Goal: Task Accomplishment & Management: Manage account settings

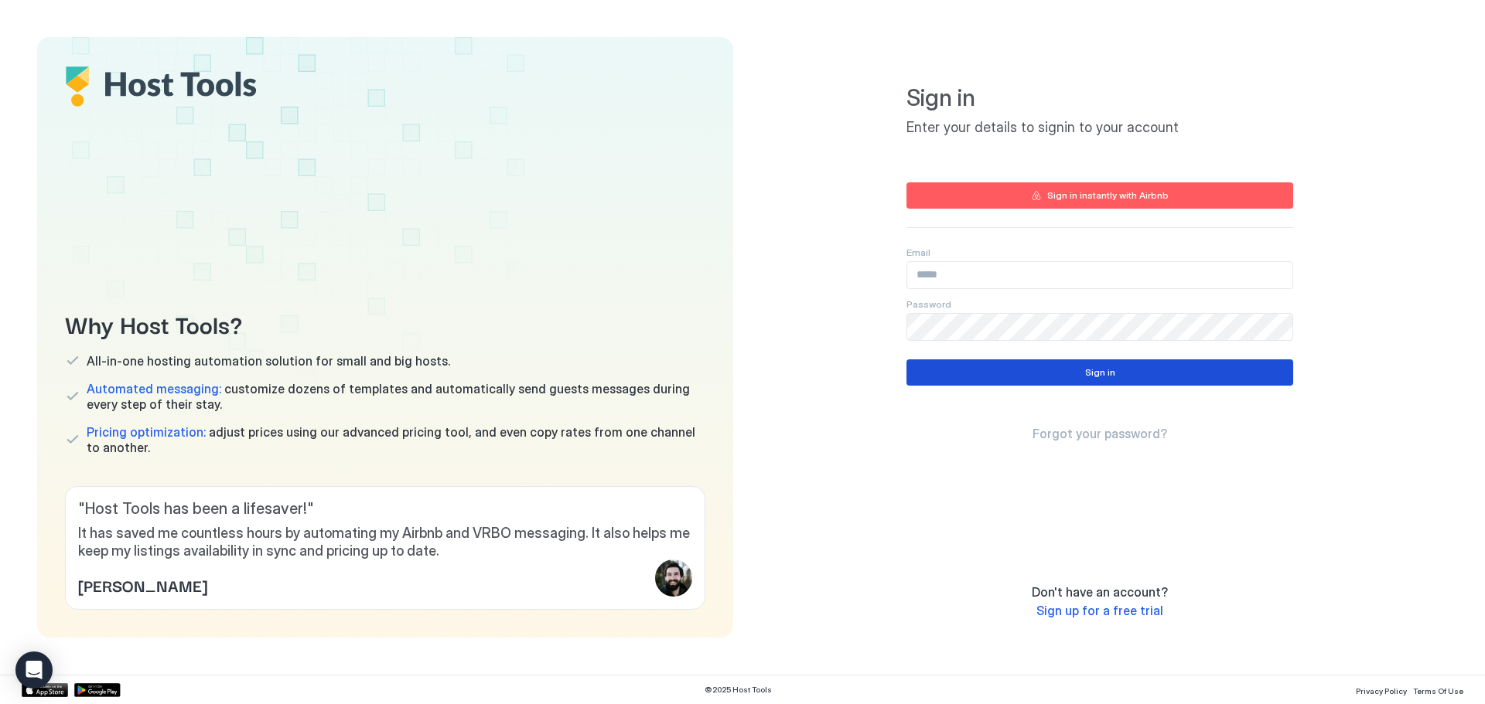
type input "**********"
click at [1080, 378] on button "Sign in" at bounding box center [1099, 373] width 387 height 26
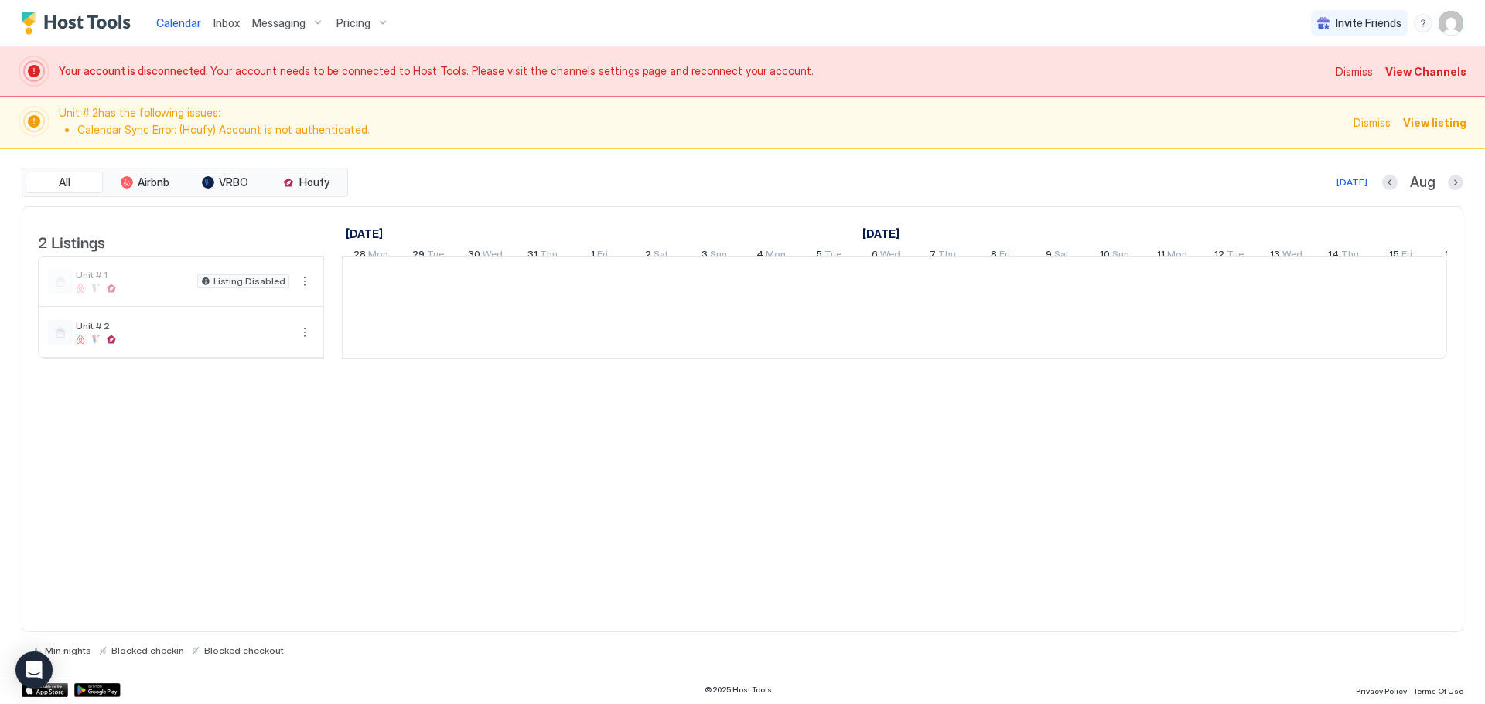
scroll to position [0, 859]
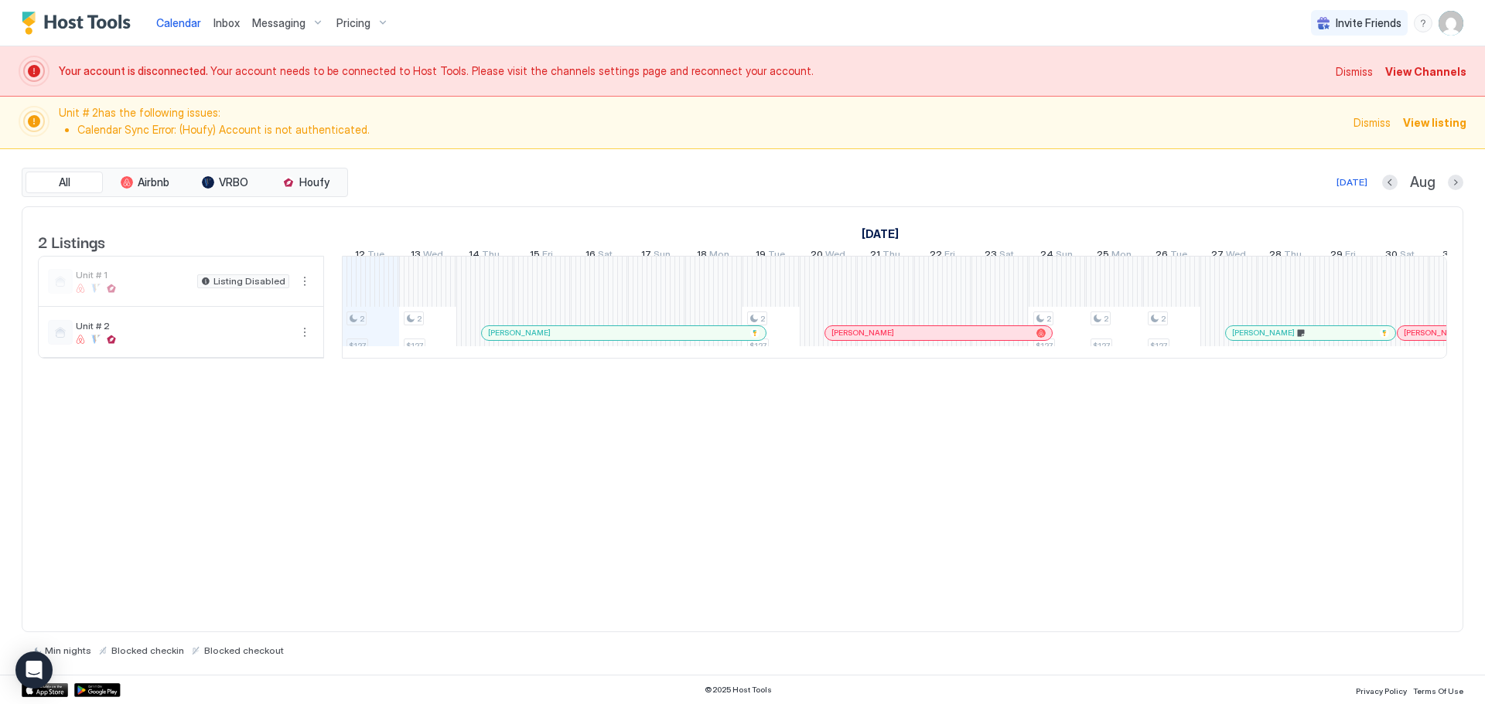
click at [1418, 73] on span "View Channels" at bounding box center [1425, 71] width 81 height 16
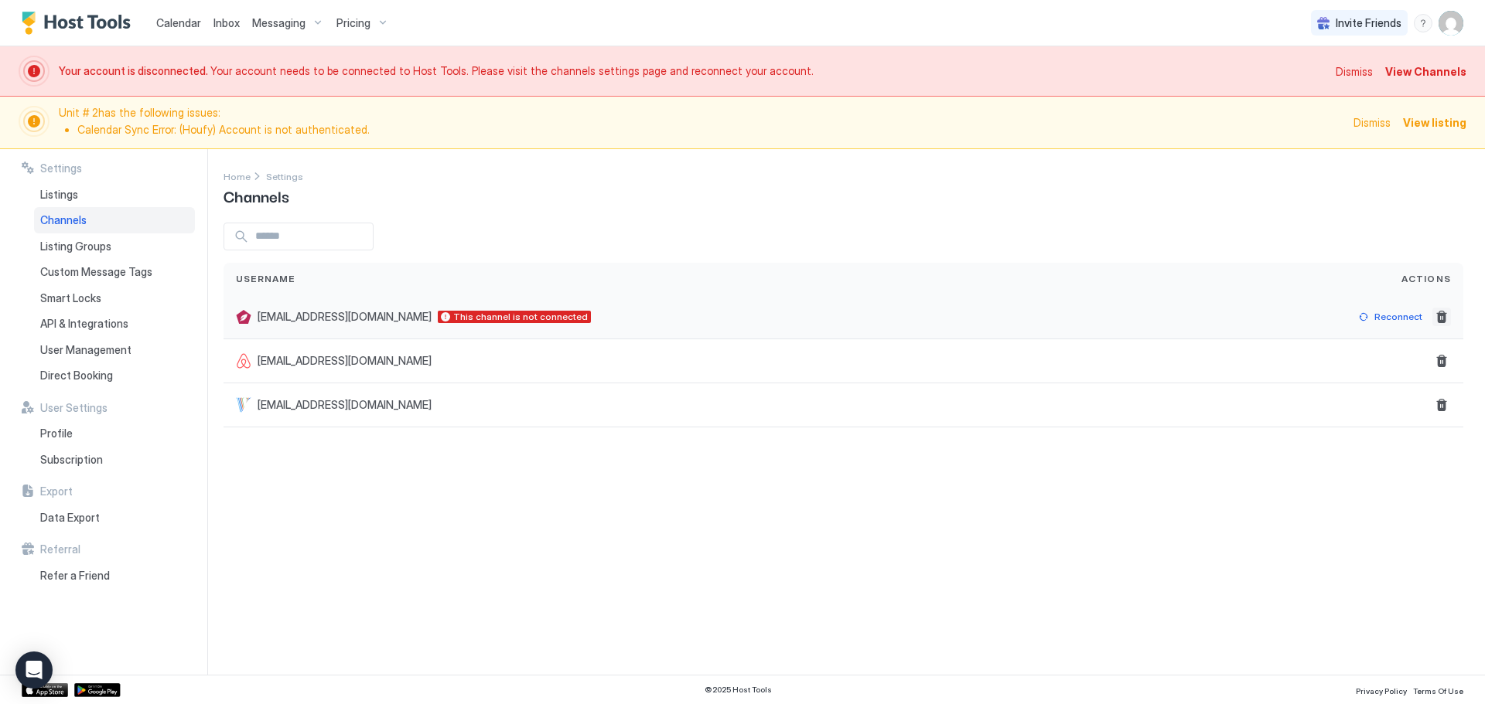
click at [1440, 315] on button "Delete" at bounding box center [1441, 317] width 19 height 19
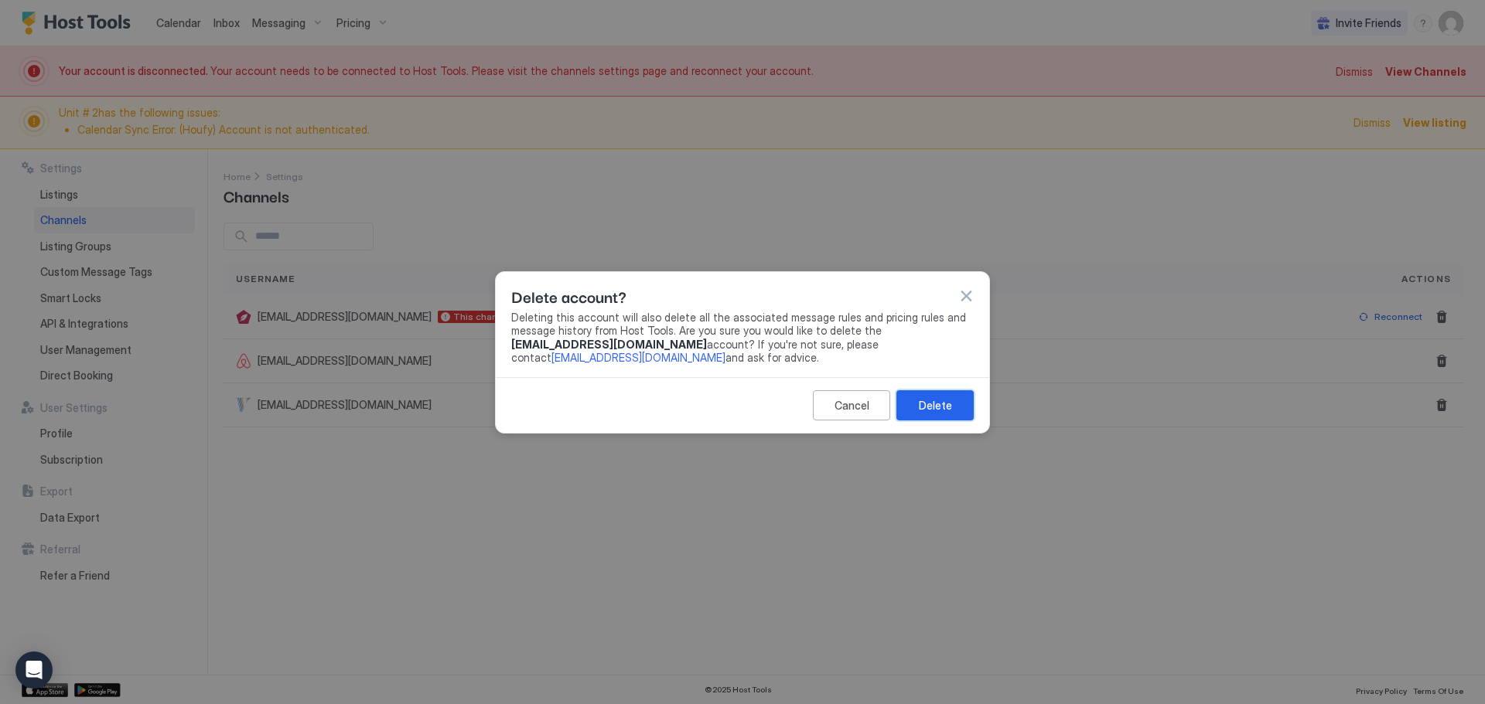
click at [938, 396] on button "Delete" at bounding box center [934, 405] width 77 height 30
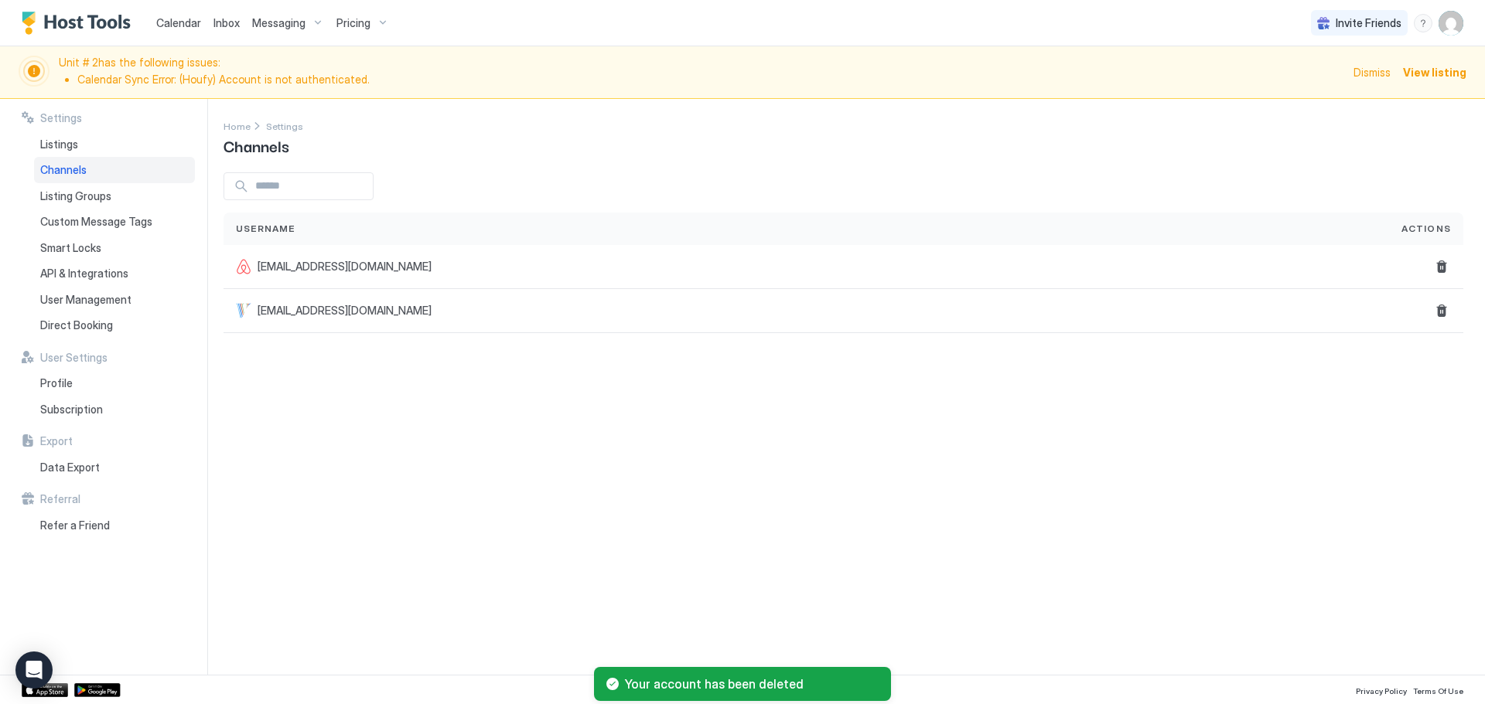
click at [1447, 72] on span "View listing" at bounding box center [1434, 72] width 63 height 16
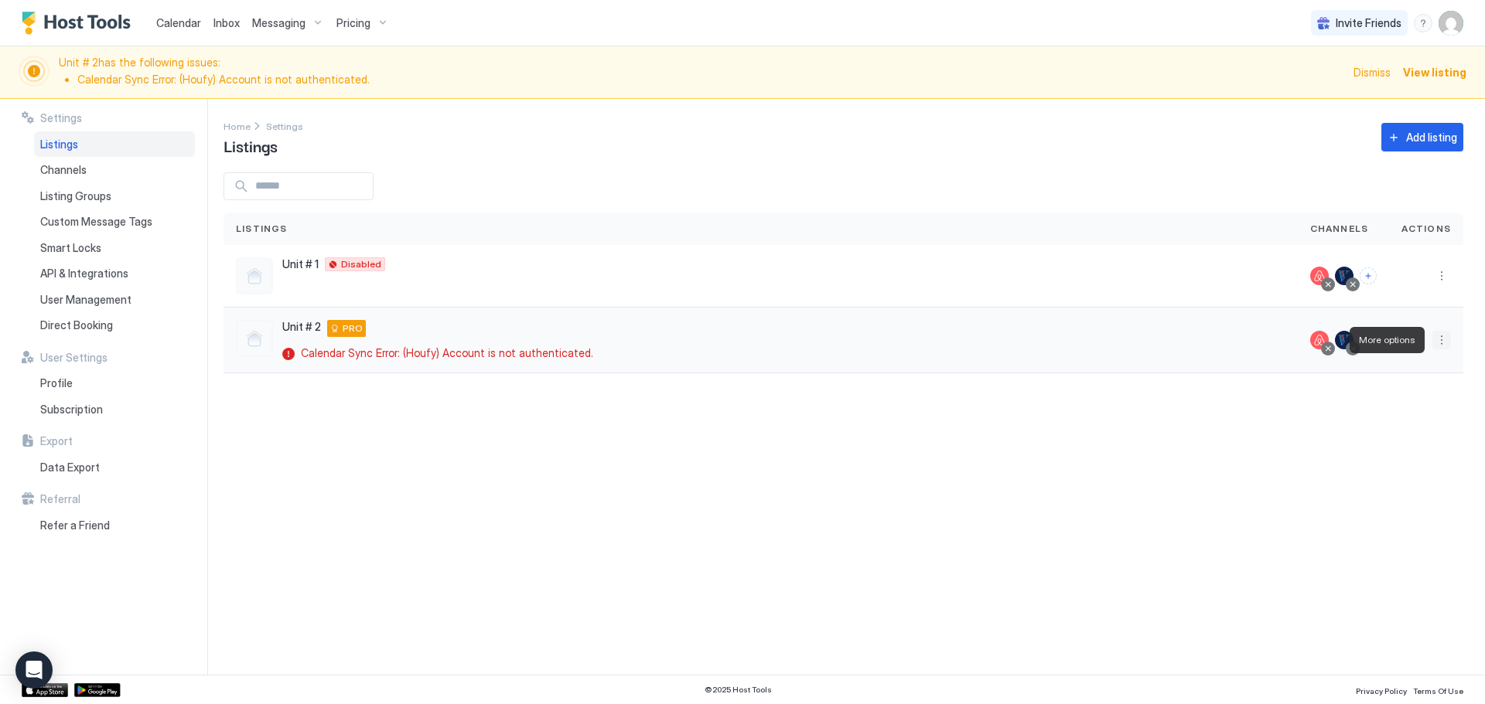
click at [1439, 343] on button "More options" at bounding box center [1441, 340] width 19 height 19
click at [1225, 487] on div at bounding box center [742, 352] width 1485 height 704
click at [229, 25] on span "Inbox" at bounding box center [226, 22] width 26 height 13
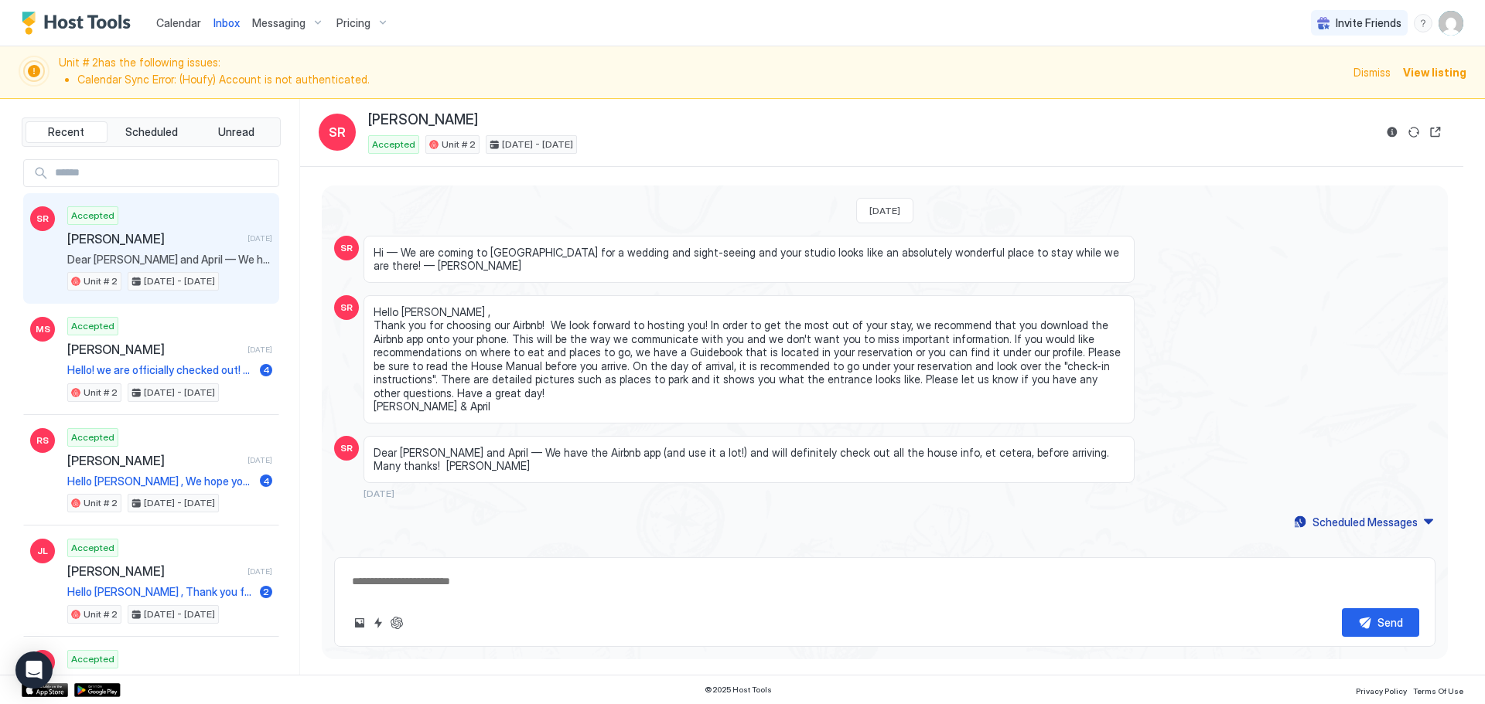
type textarea "*"
click at [302, 21] on span "Messaging" at bounding box center [278, 23] width 53 height 14
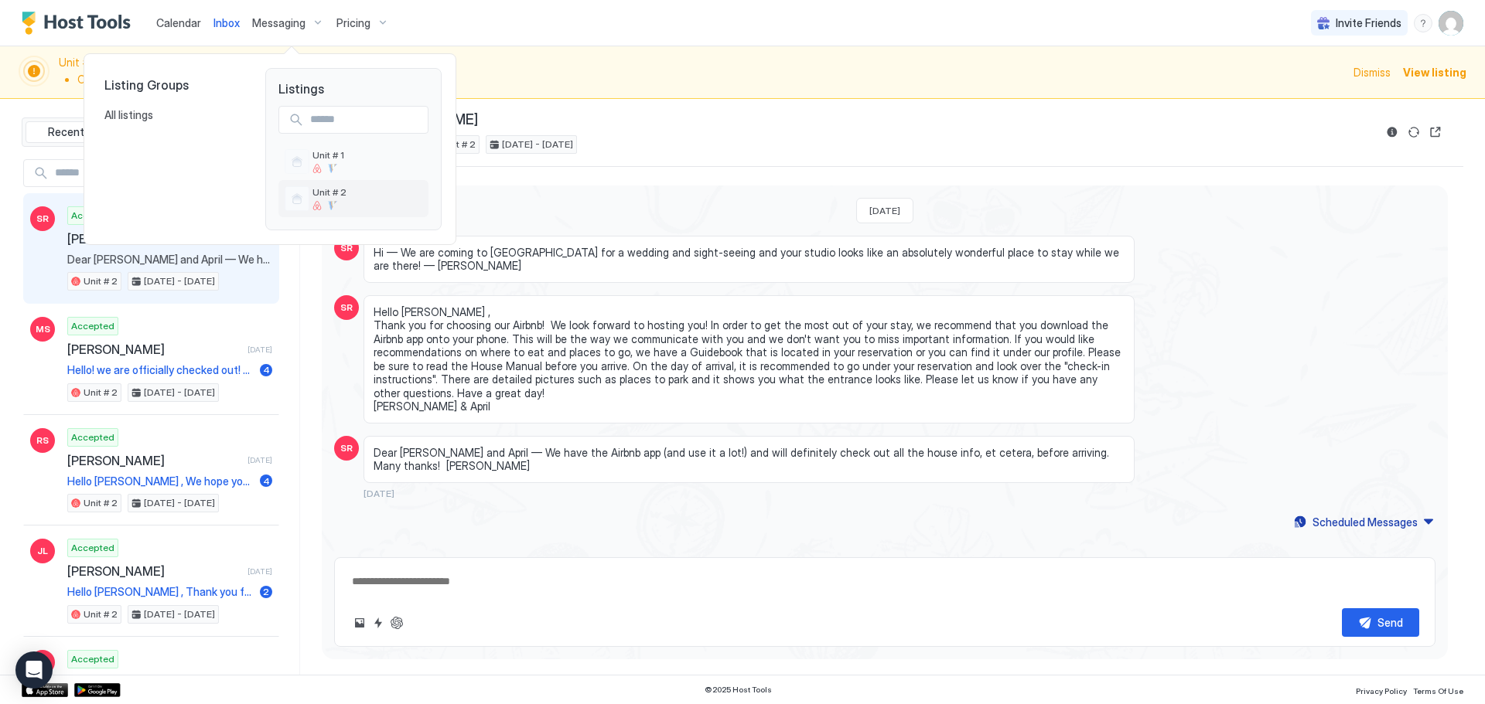
click at [344, 200] on div "Unit # 2" at bounding box center [329, 198] width 34 height 24
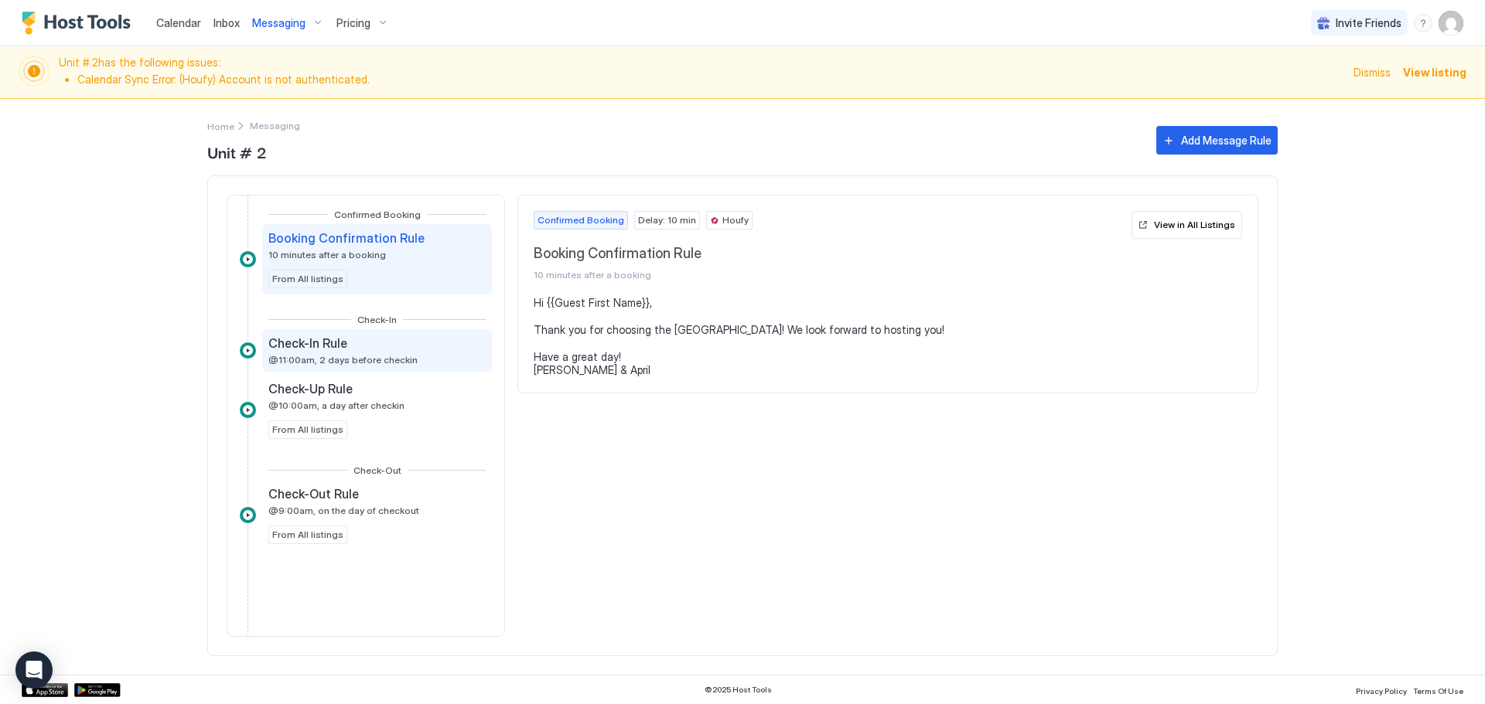
click at [428, 348] on div "Check-In Rule @11:00am, 2 days before checkin" at bounding box center [376, 351] width 217 height 30
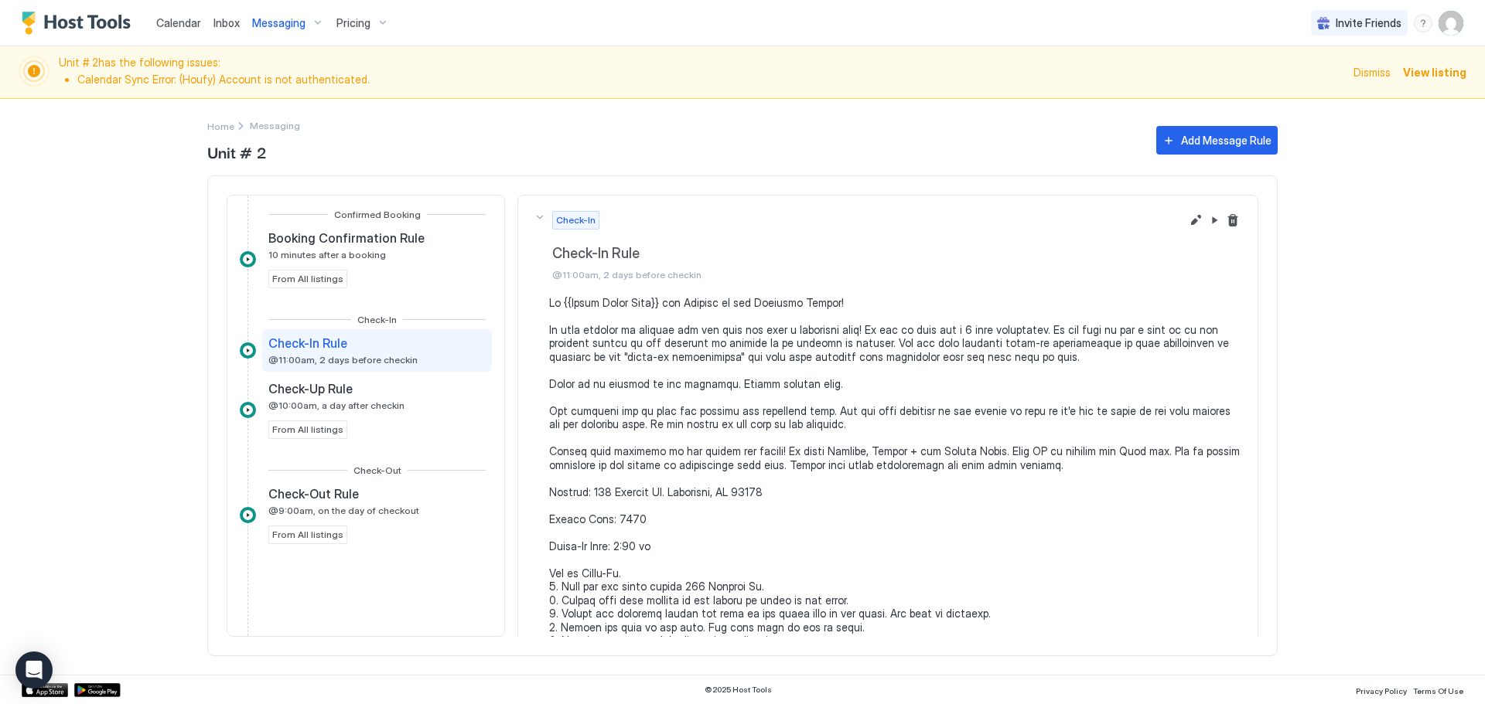
click at [652, 521] on pre at bounding box center [895, 641] width 693 height 690
click at [656, 520] on pre at bounding box center [895, 641] width 693 height 690
click at [1186, 221] on button "Edit message rule" at bounding box center [1195, 220] width 19 height 19
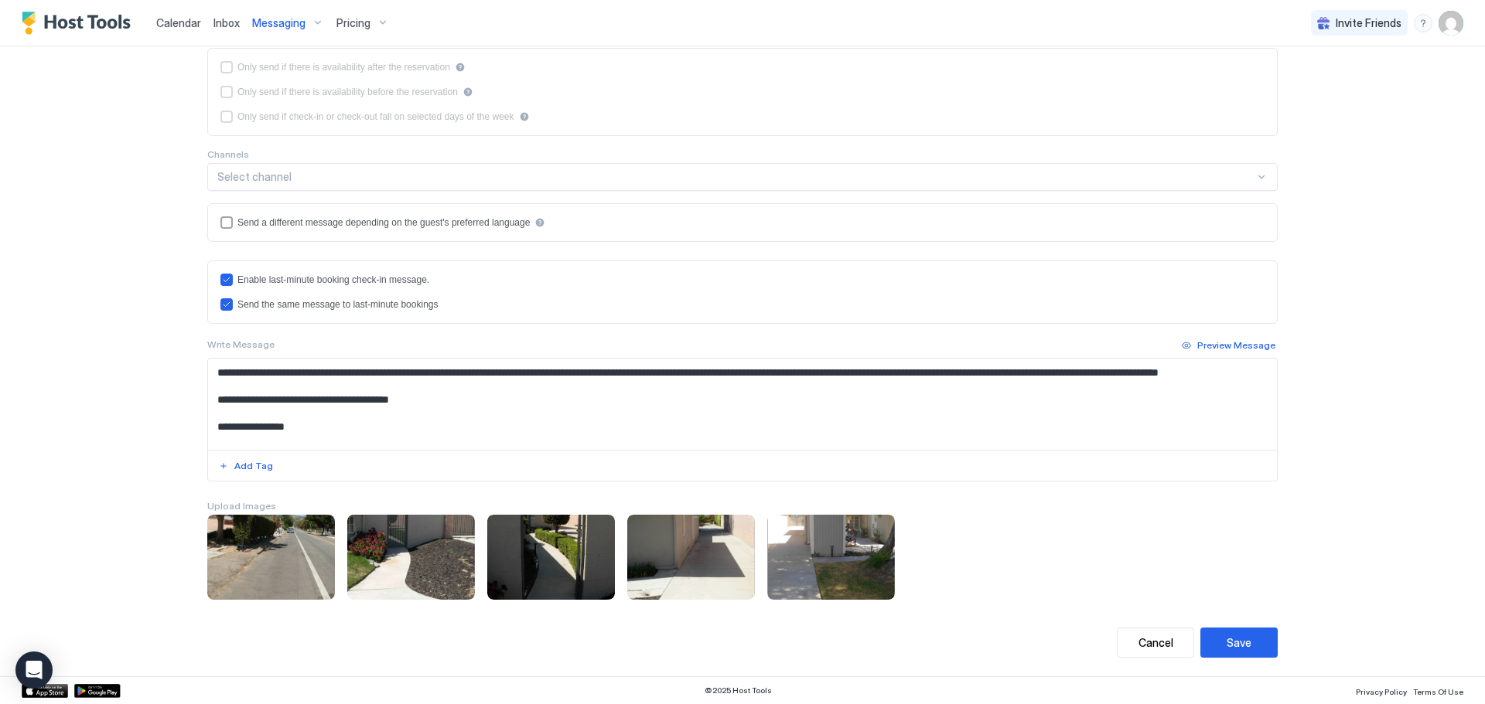
scroll to position [198, 0]
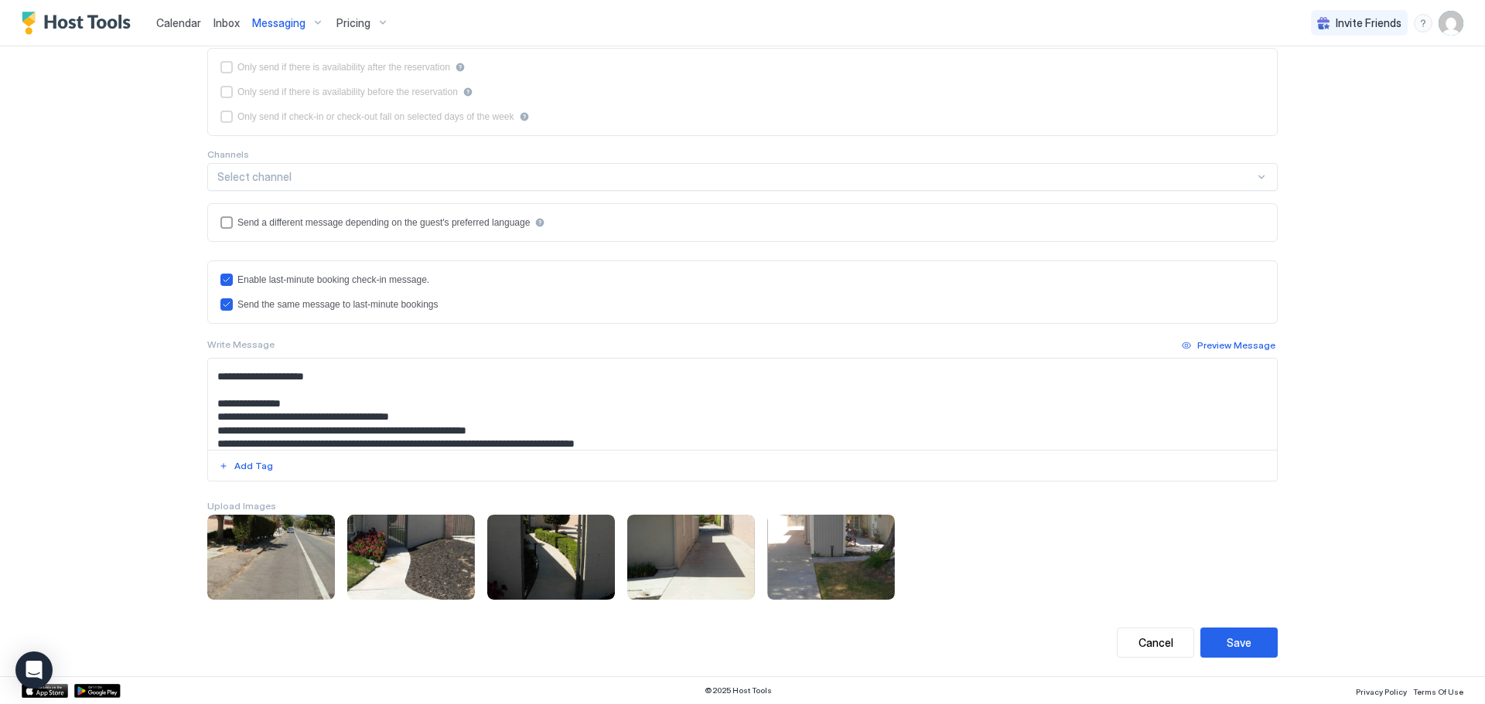
click at [310, 363] on textarea "Input Field" at bounding box center [742, 404] width 1069 height 91
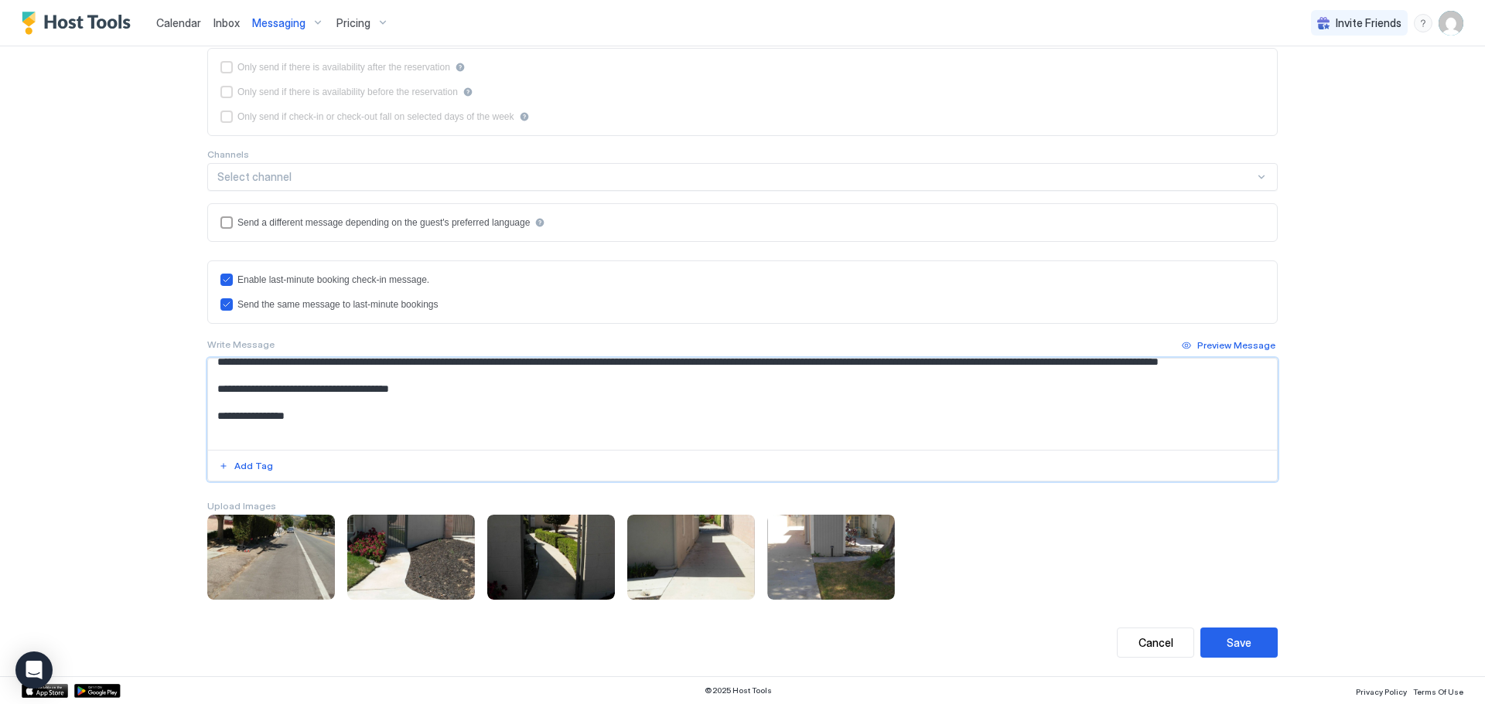
scroll to position [145, 0]
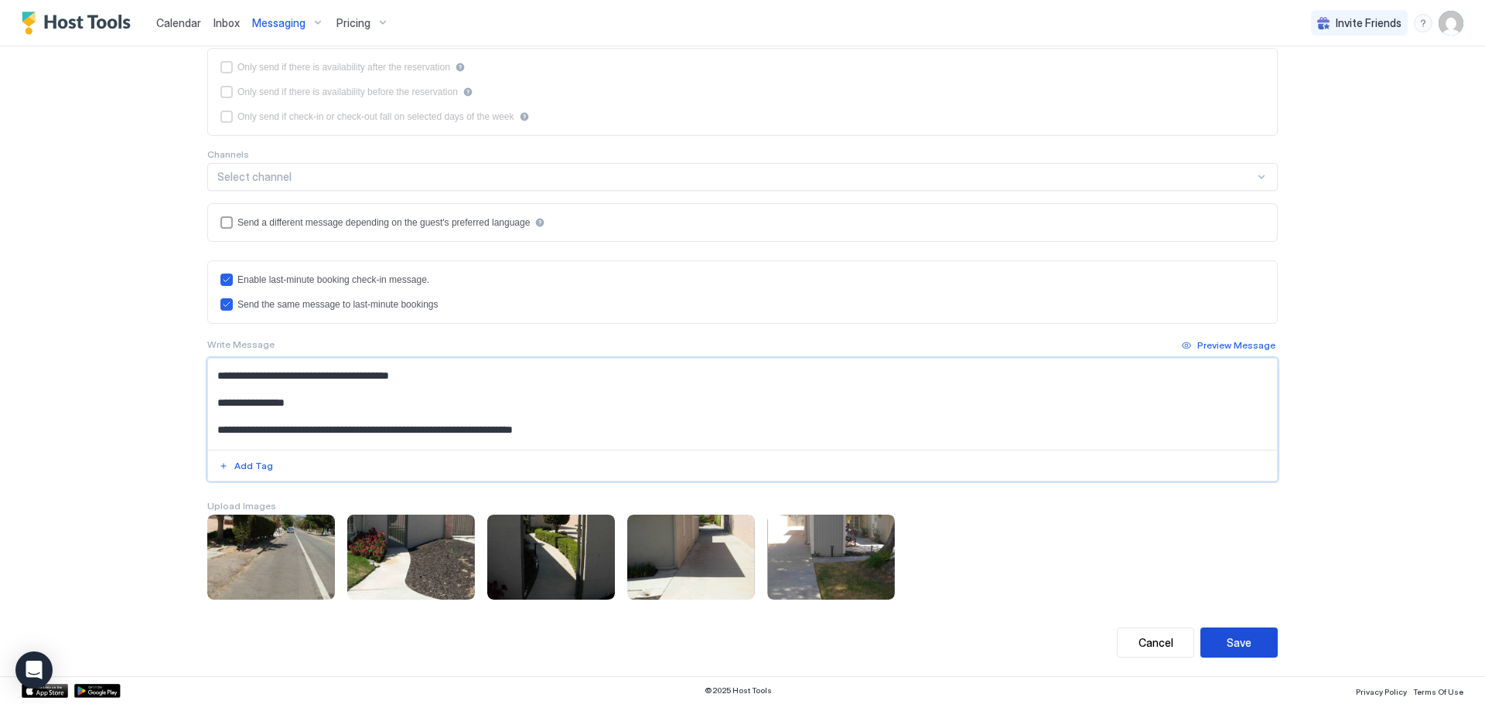
type textarea "**********"
click at [1239, 647] on div "Save" at bounding box center [1238, 643] width 25 height 16
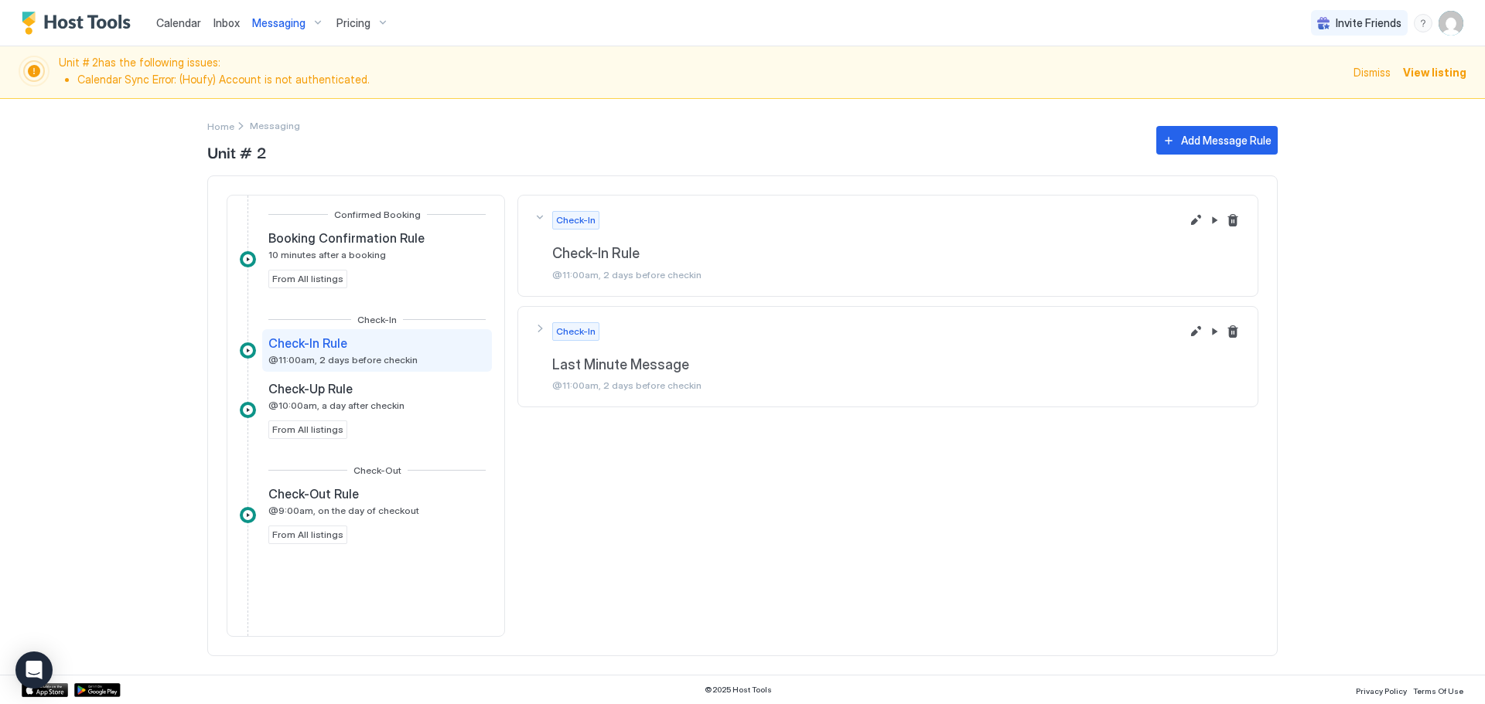
scroll to position [0, 0]
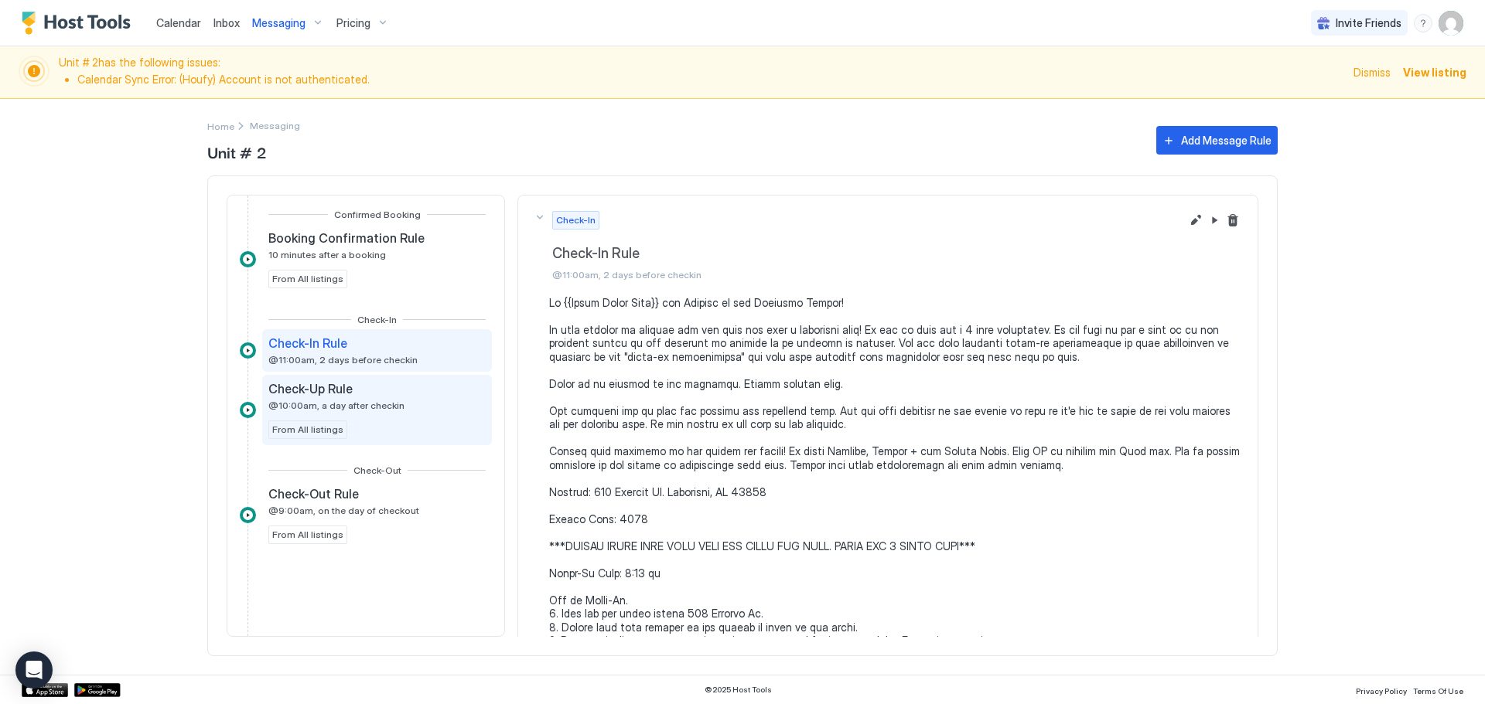
click at [413, 397] on div "Check-Up Rule @10:00am, a day after checkin From All listings" at bounding box center [376, 410] width 217 height 58
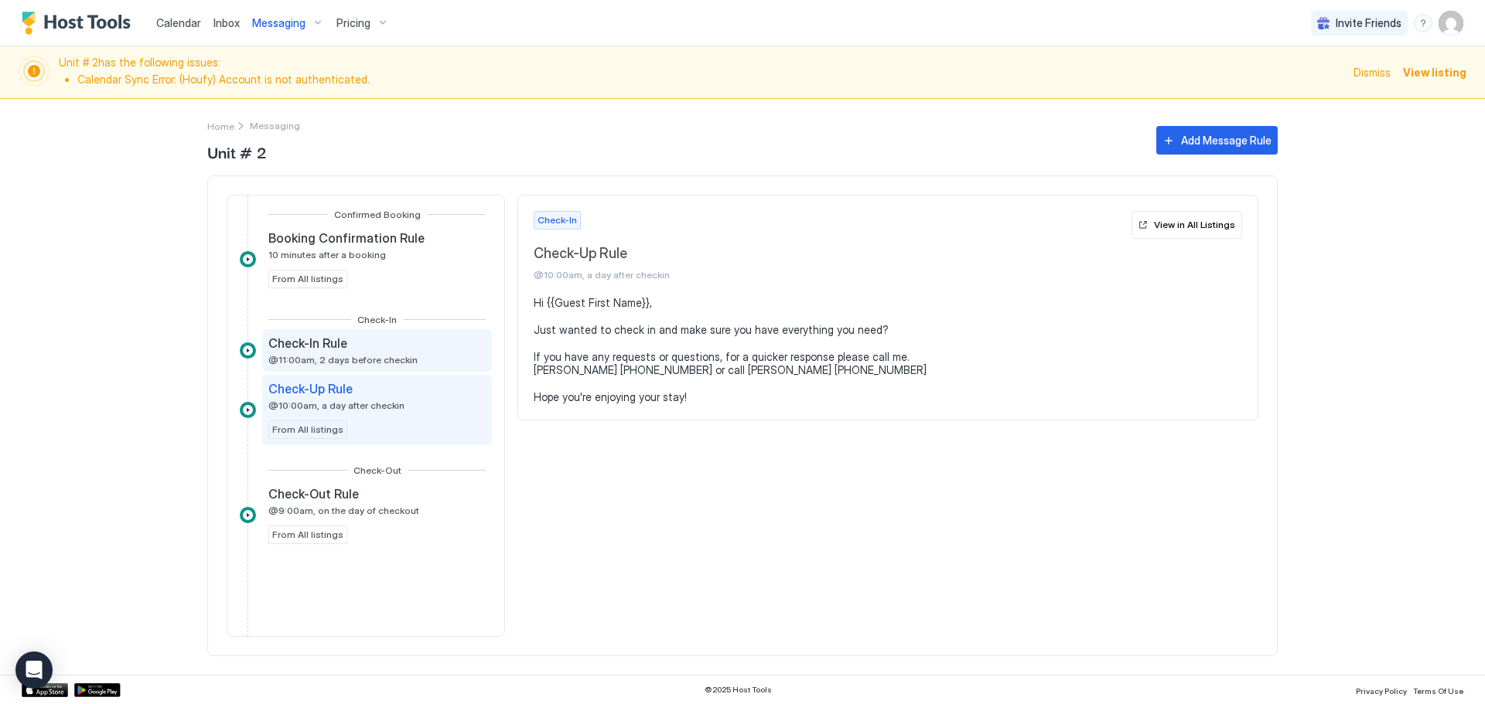
click at [423, 357] on div "Check-In Rule @11:00am, 2 days before checkin" at bounding box center [376, 351] width 217 height 30
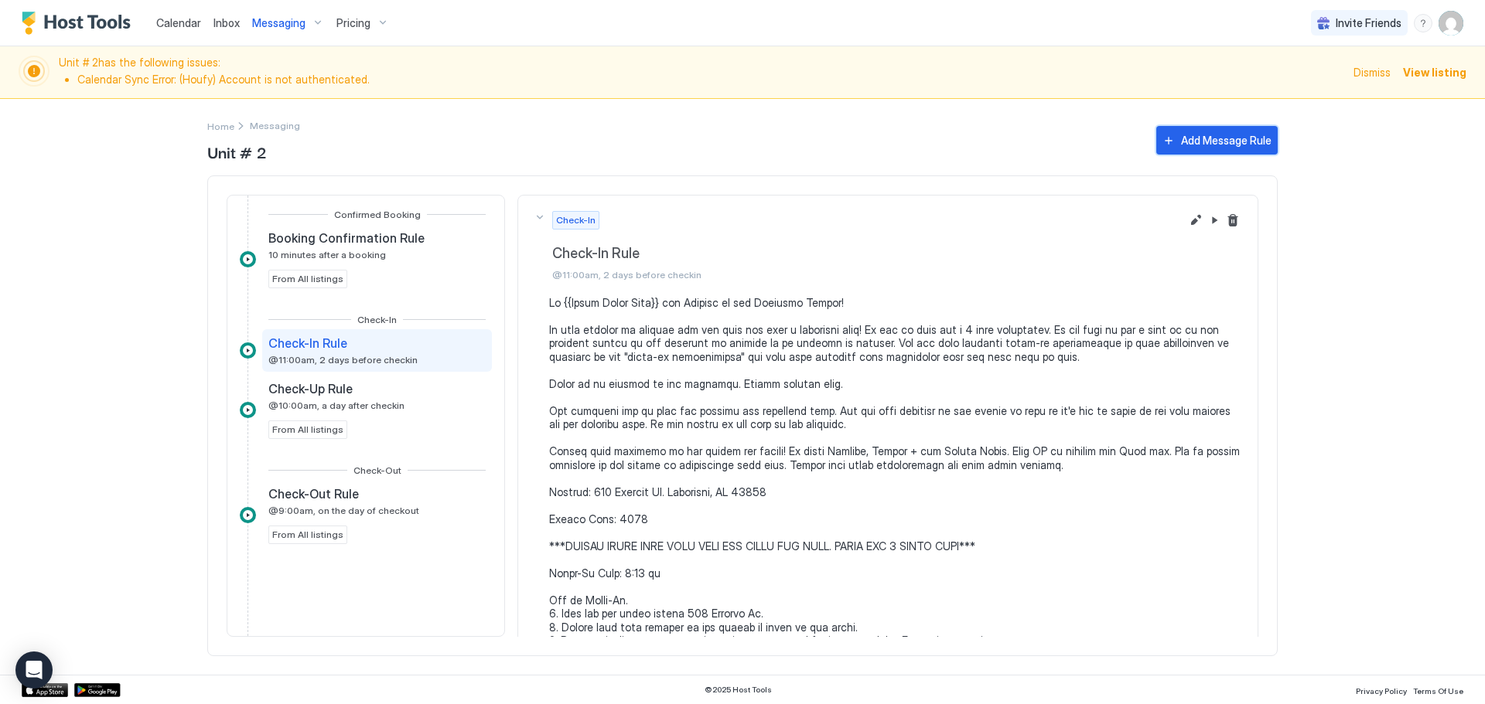
click at [1212, 145] on div "Add Message Rule" at bounding box center [1226, 140] width 90 height 16
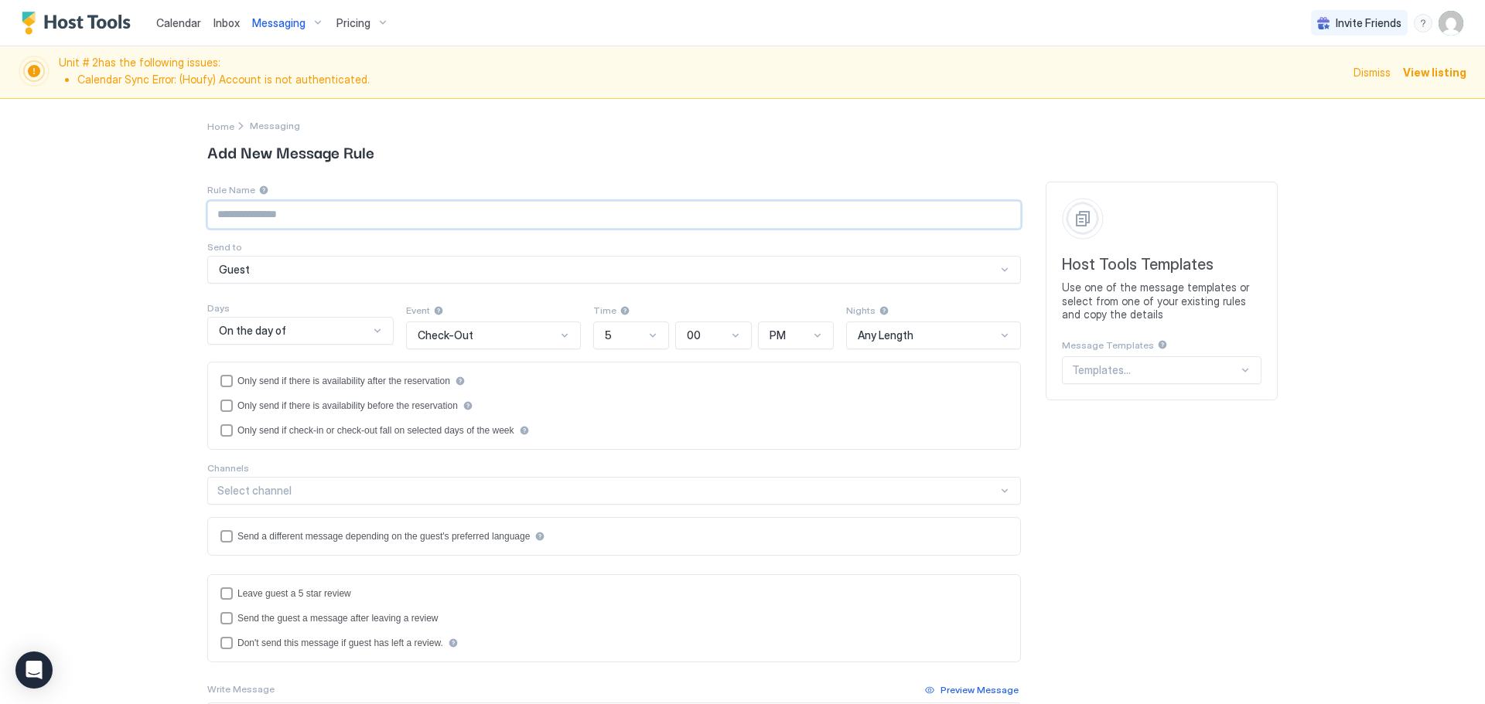
click at [336, 210] on input "Input Field" at bounding box center [614, 215] width 812 height 26
paste input "**********"
type input "**********"
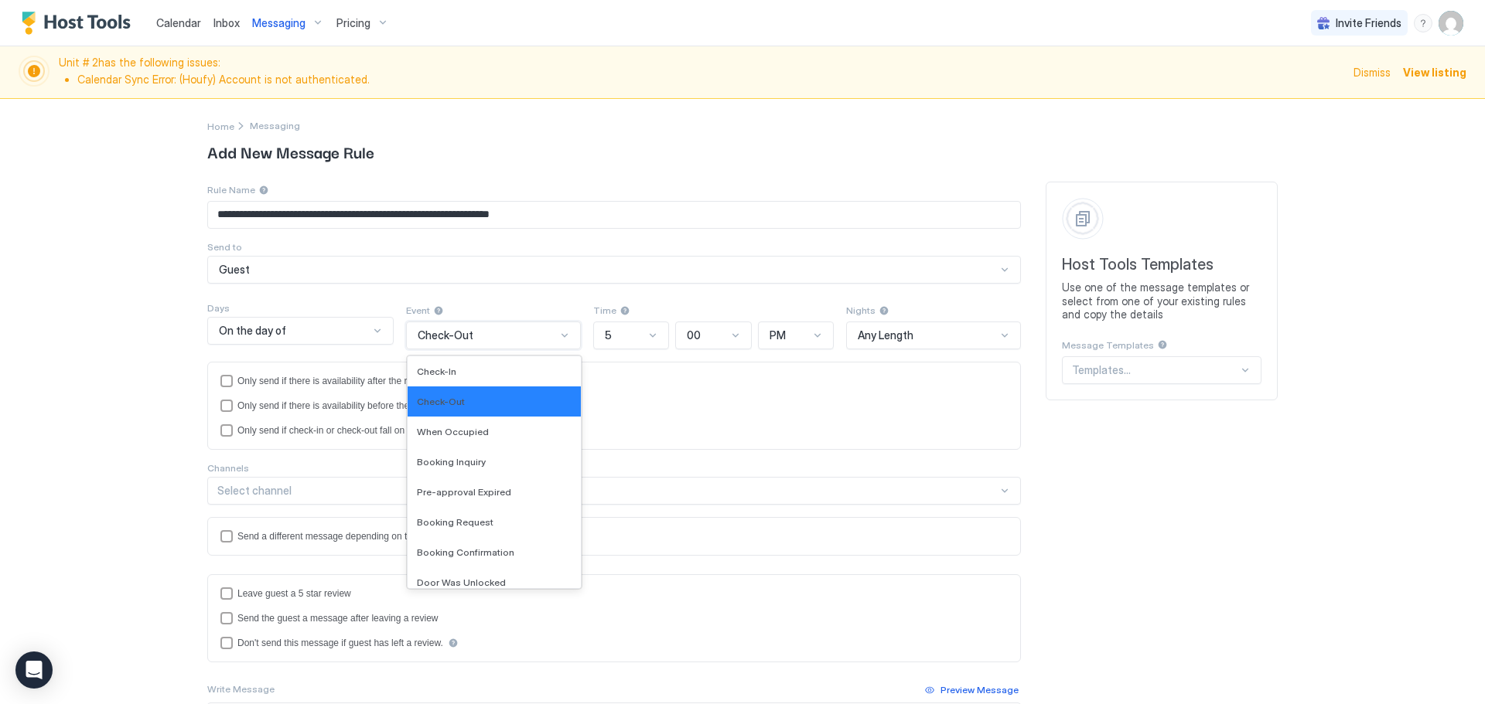
click at [513, 333] on div "Check-Out" at bounding box center [487, 336] width 138 height 14
click at [482, 367] on div "Check-In" at bounding box center [494, 372] width 155 height 12
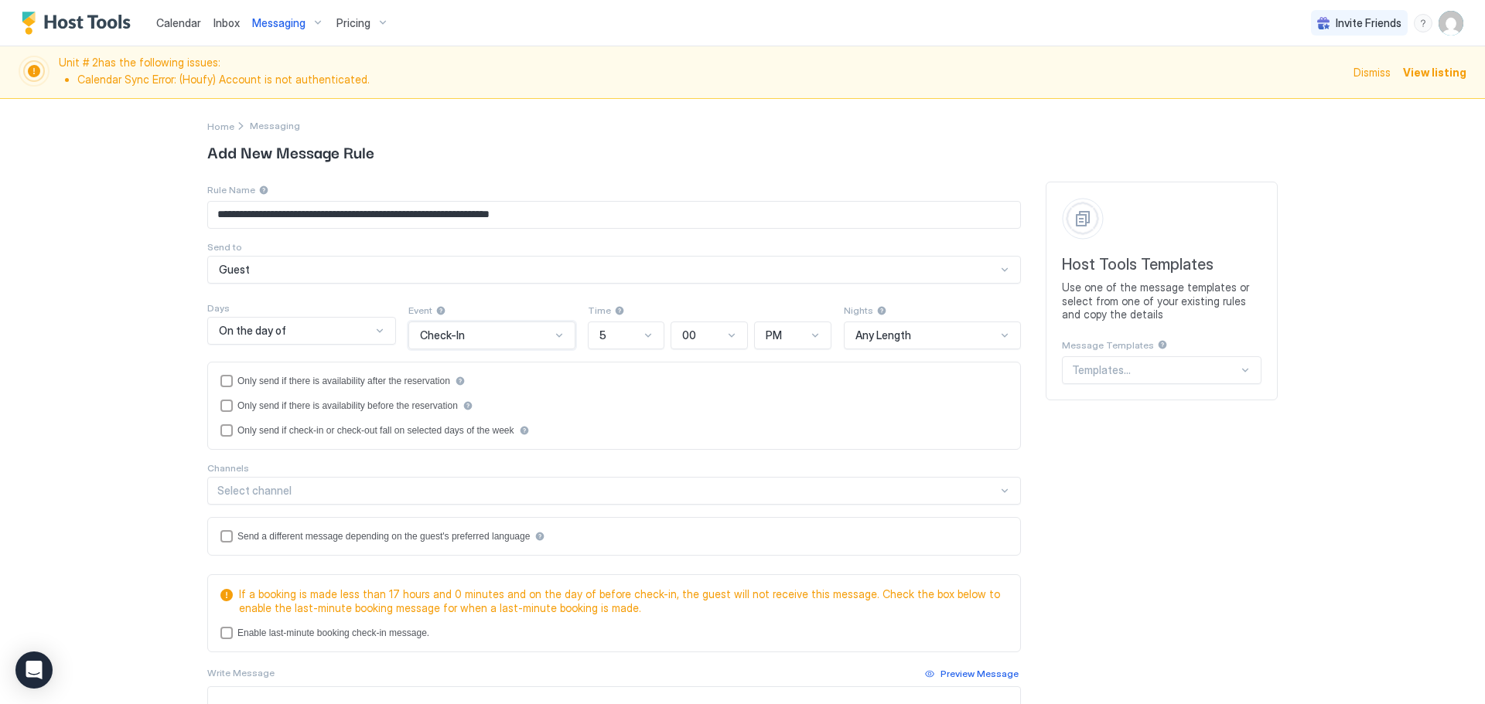
click at [646, 336] on div at bounding box center [648, 335] width 12 height 12
click at [598, 462] on div "4" at bounding box center [626, 462] width 57 height 12
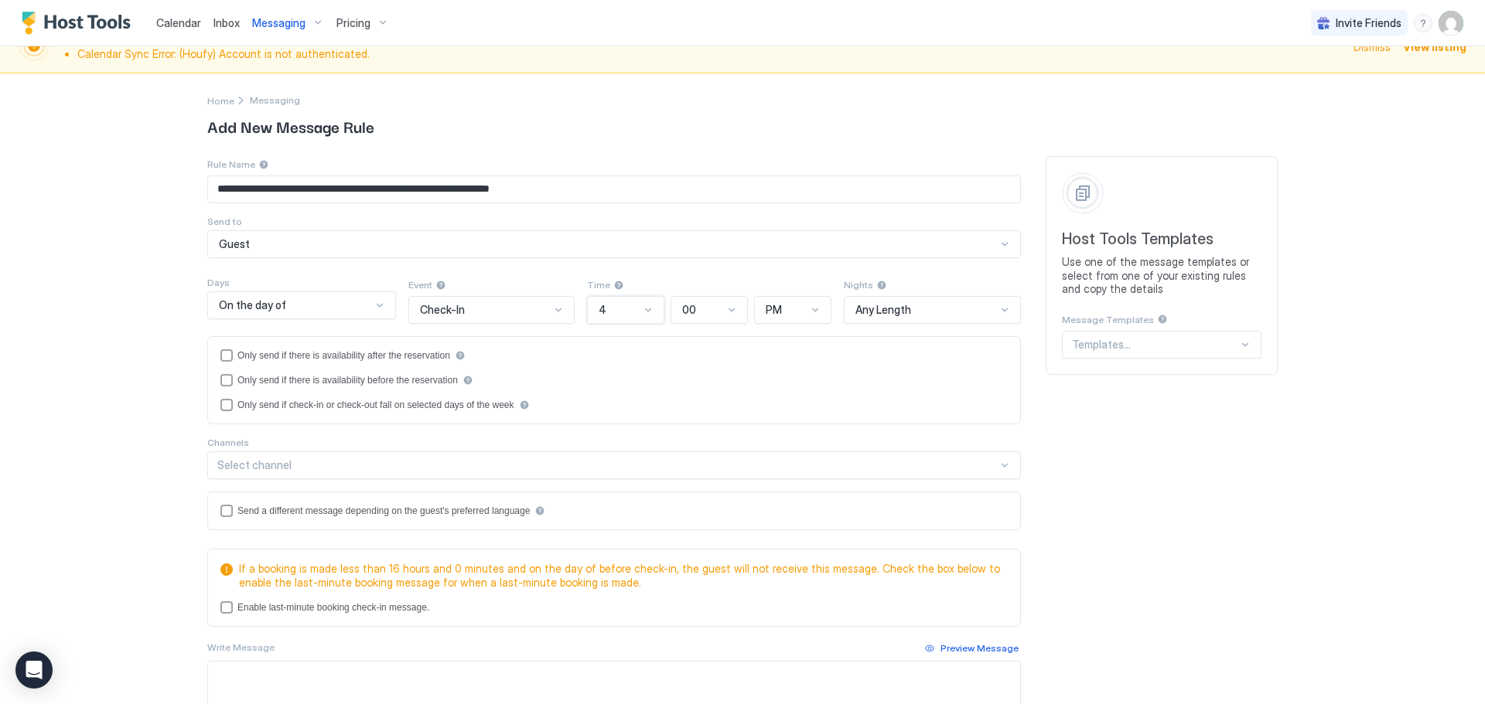
click at [326, 479] on div "Select channel" at bounding box center [613, 466] width 813 height 28
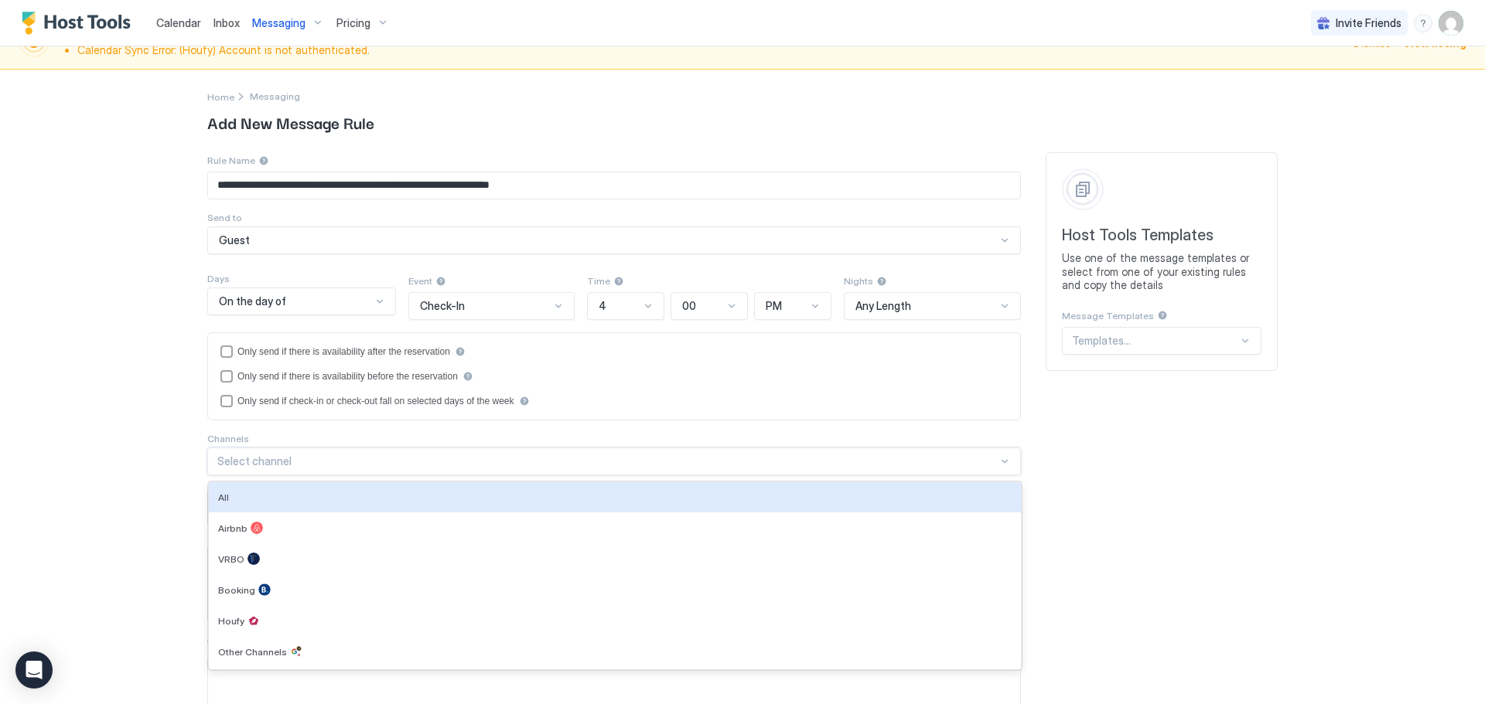
scroll to position [30, 0]
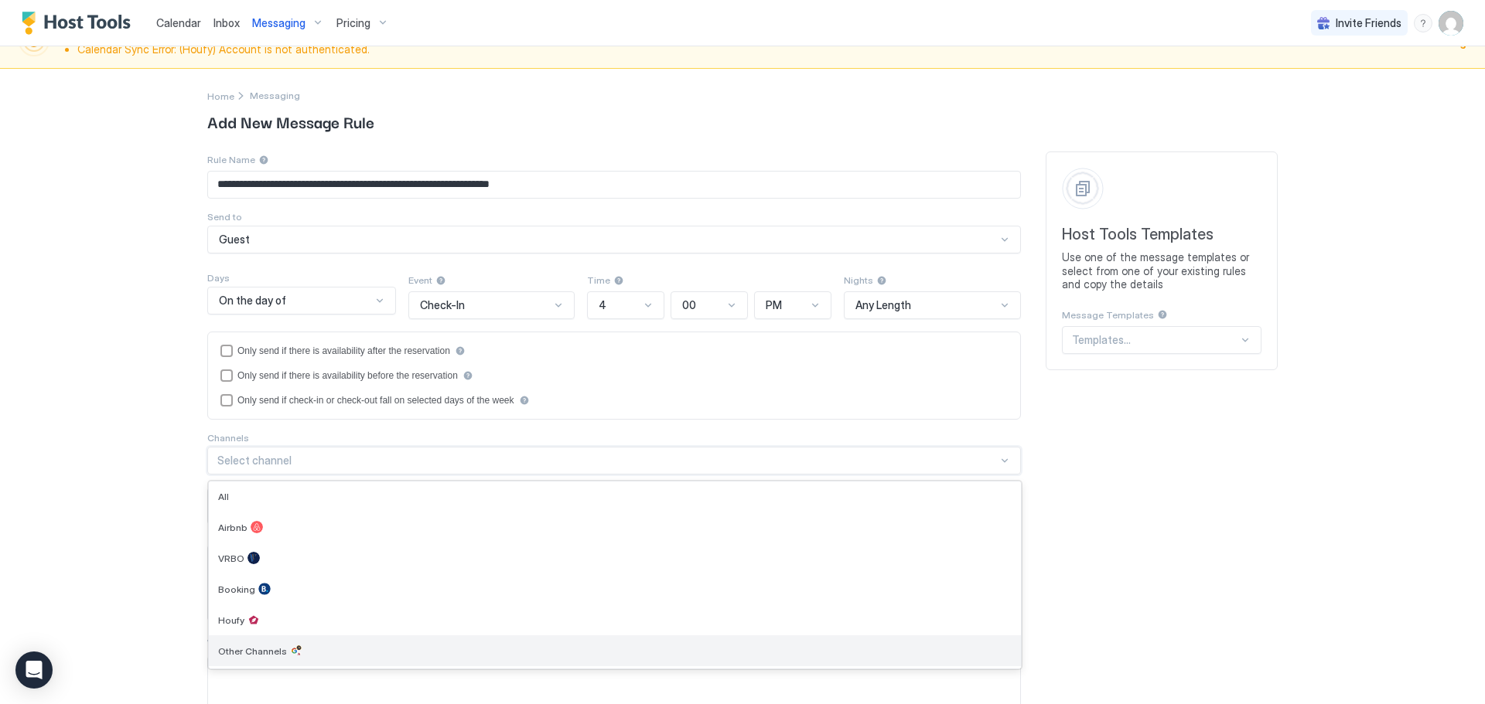
click at [262, 652] on span "Other Channels" at bounding box center [252, 652] width 69 height 12
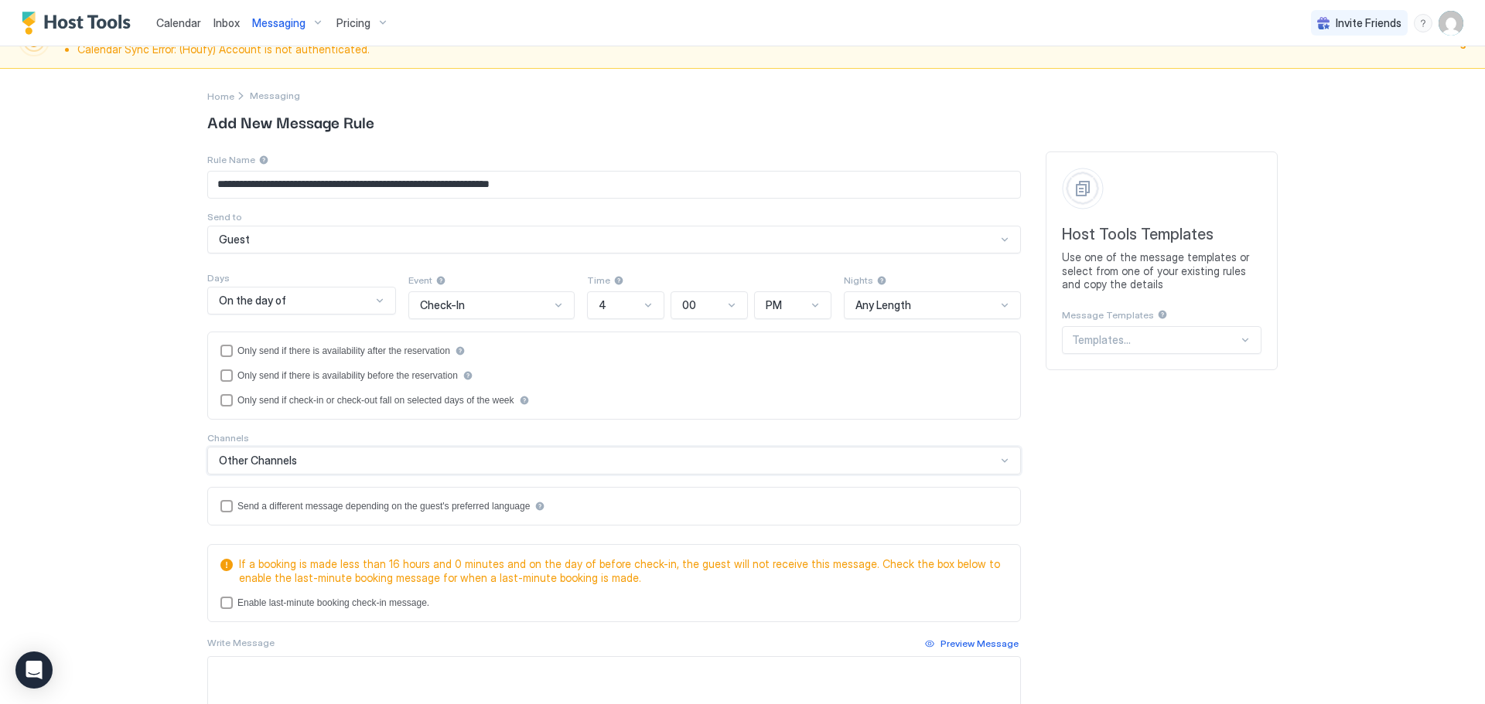
click at [334, 462] on div "Other Channels" at bounding box center [607, 461] width 777 height 14
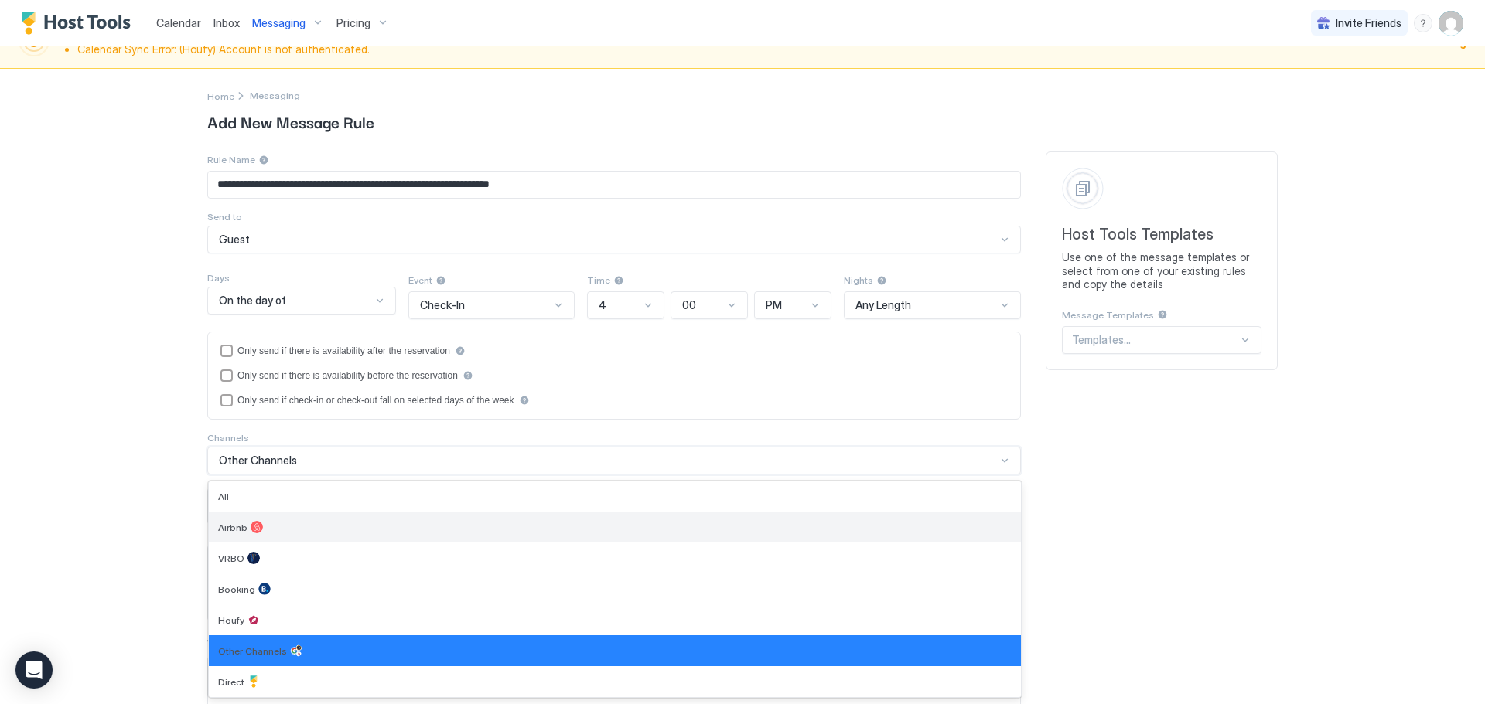
click at [284, 533] on div "Airbnb" at bounding box center [615, 527] width 812 height 31
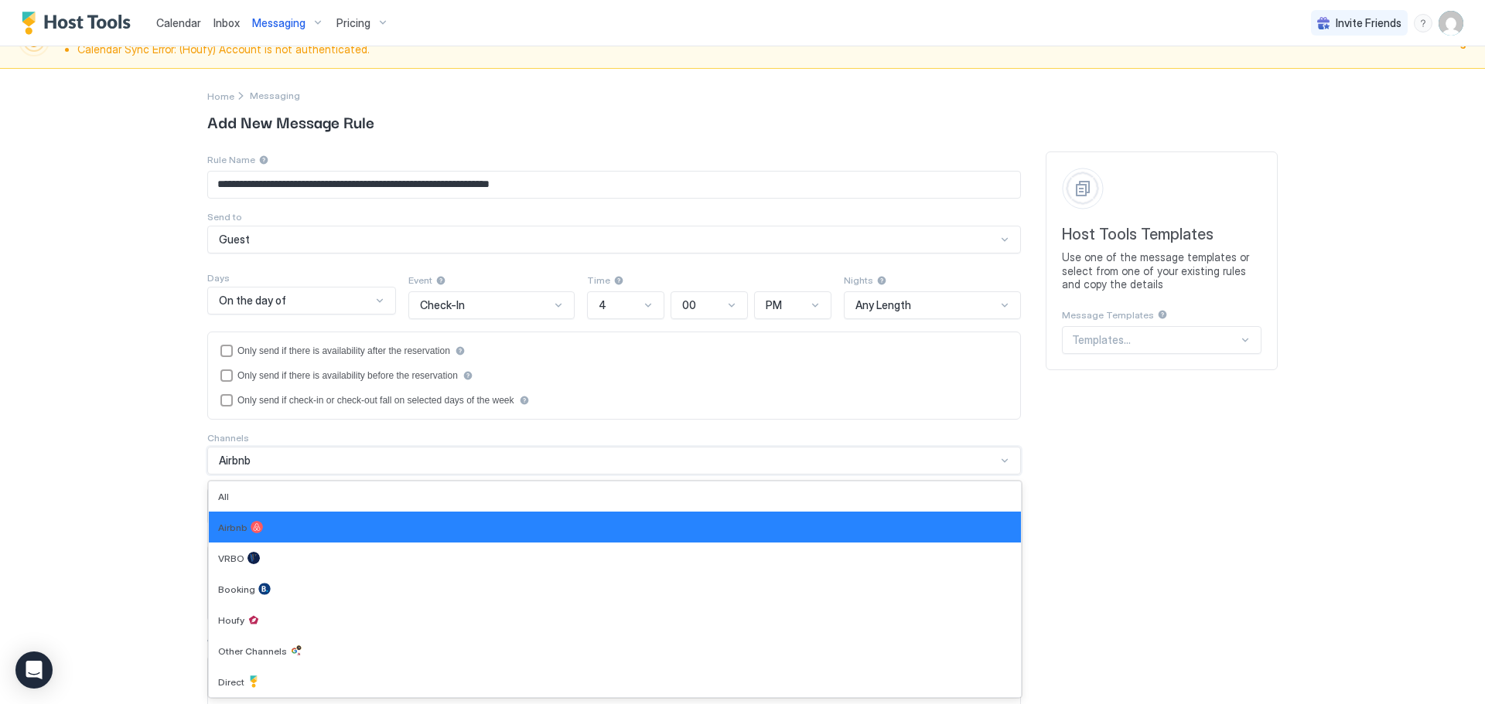
click at [336, 465] on div "Airbnb" at bounding box center [607, 461] width 777 height 14
click at [284, 556] on div "VRBO" at bounding box center [614, 558] width 793 height 12
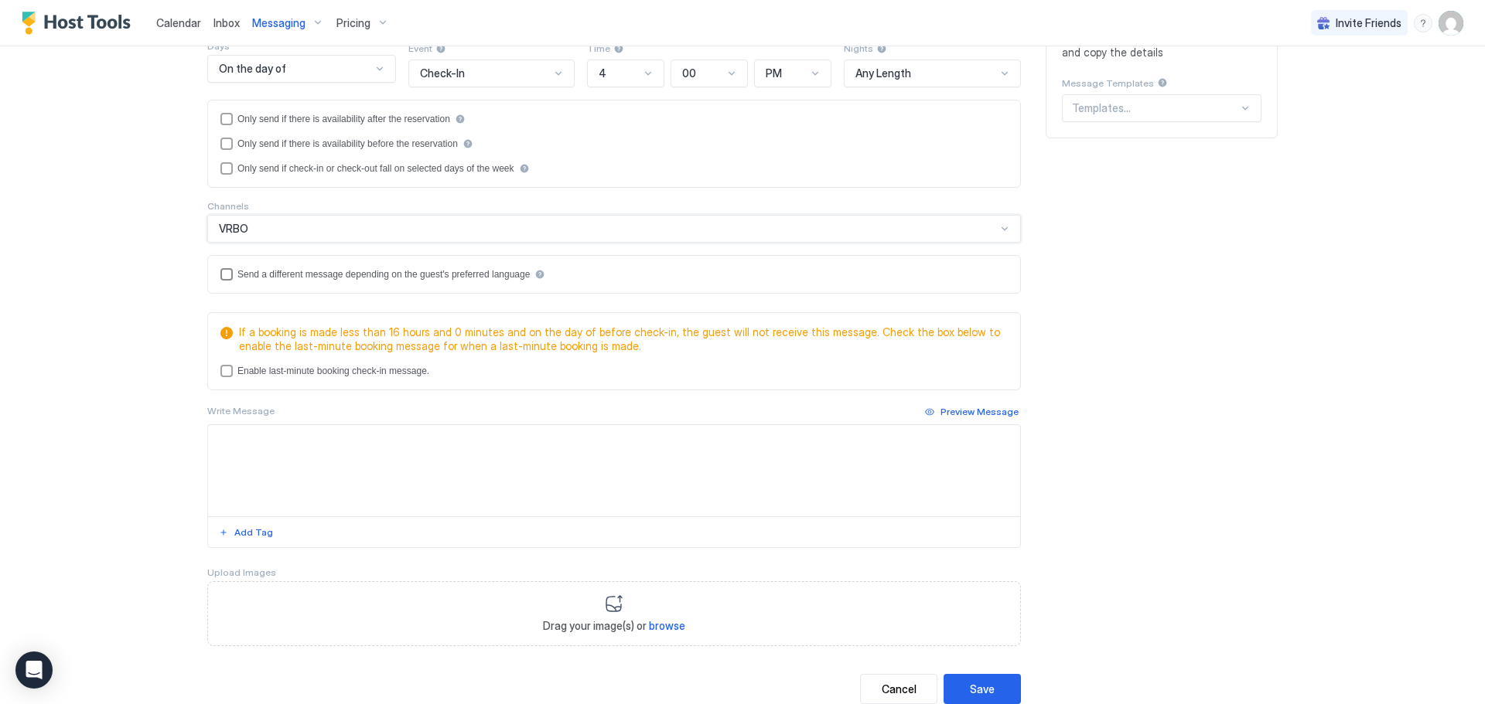
scroll to position [308, 0]
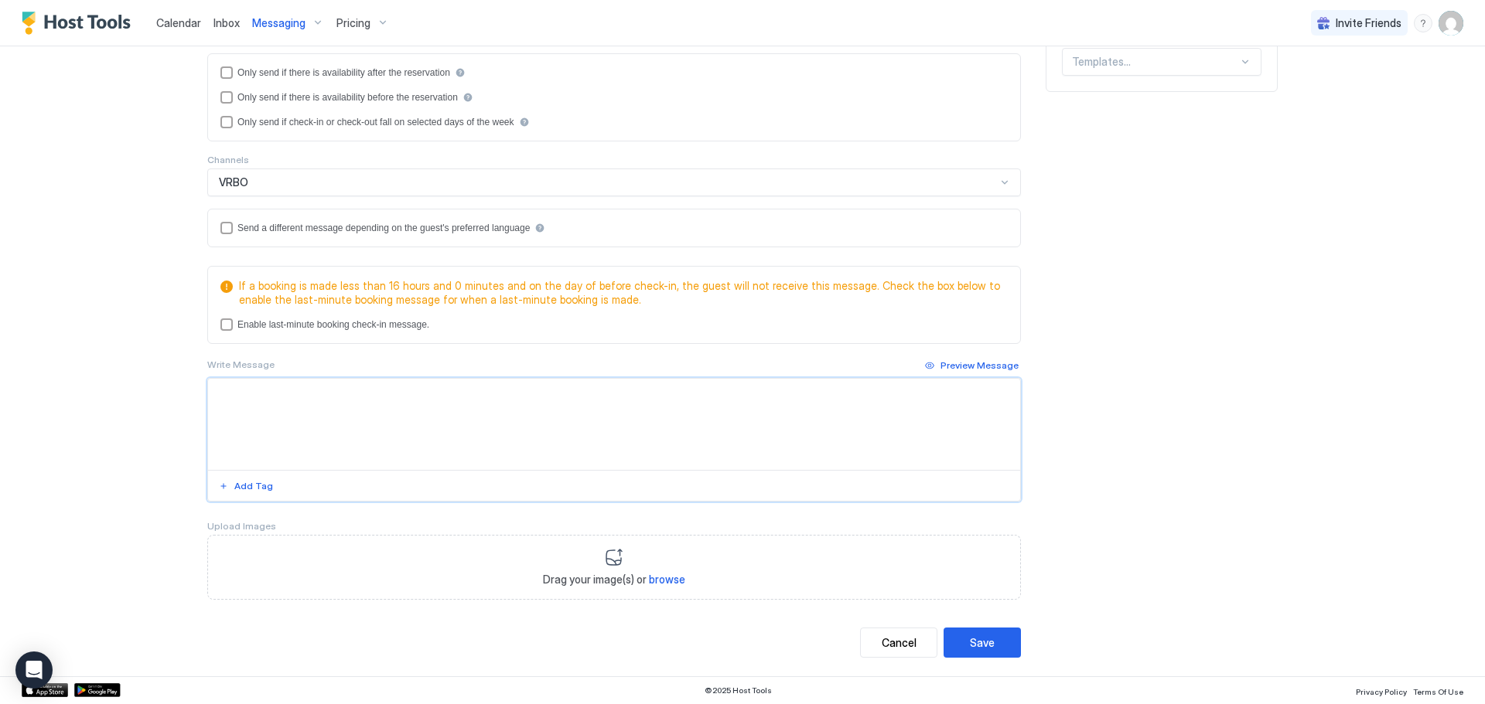
click at [382, 394] on textarea "Input Field" at bounding box center [614, 424] width 812 height 91
paste textarea "**********"
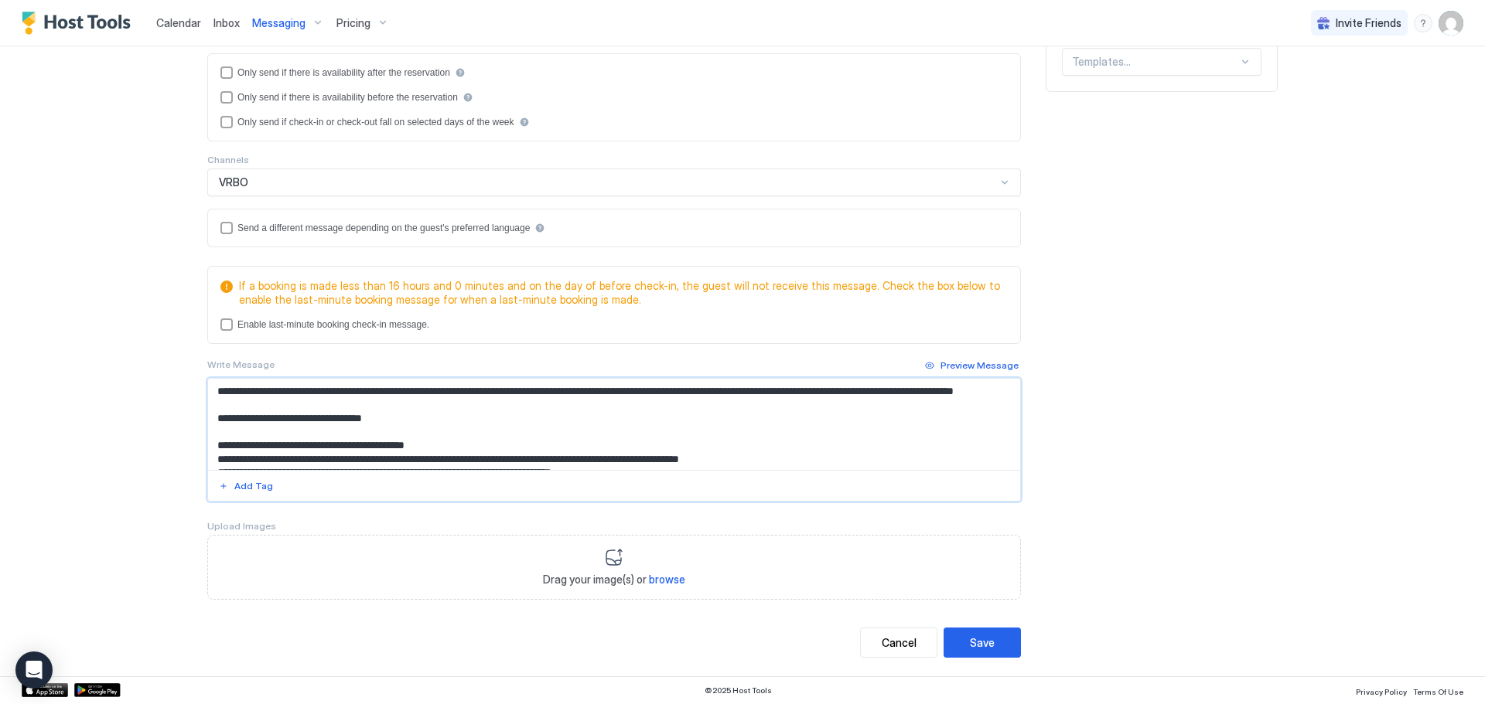
scroll to position [253, 0]
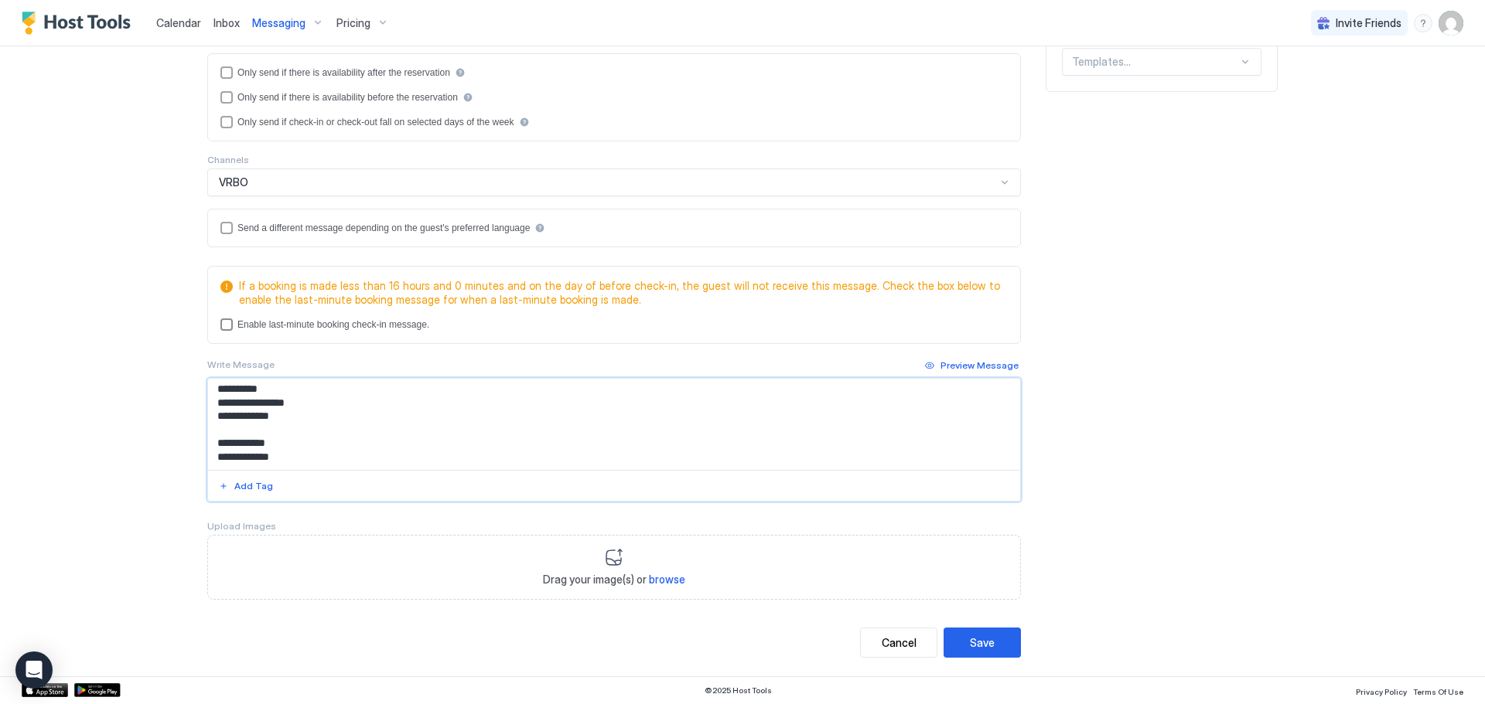
type textarea "**********"
click at [220, 329] on div "lastMinuteMessageEnabled" at bounding box center [226, 325] width 12 height 12
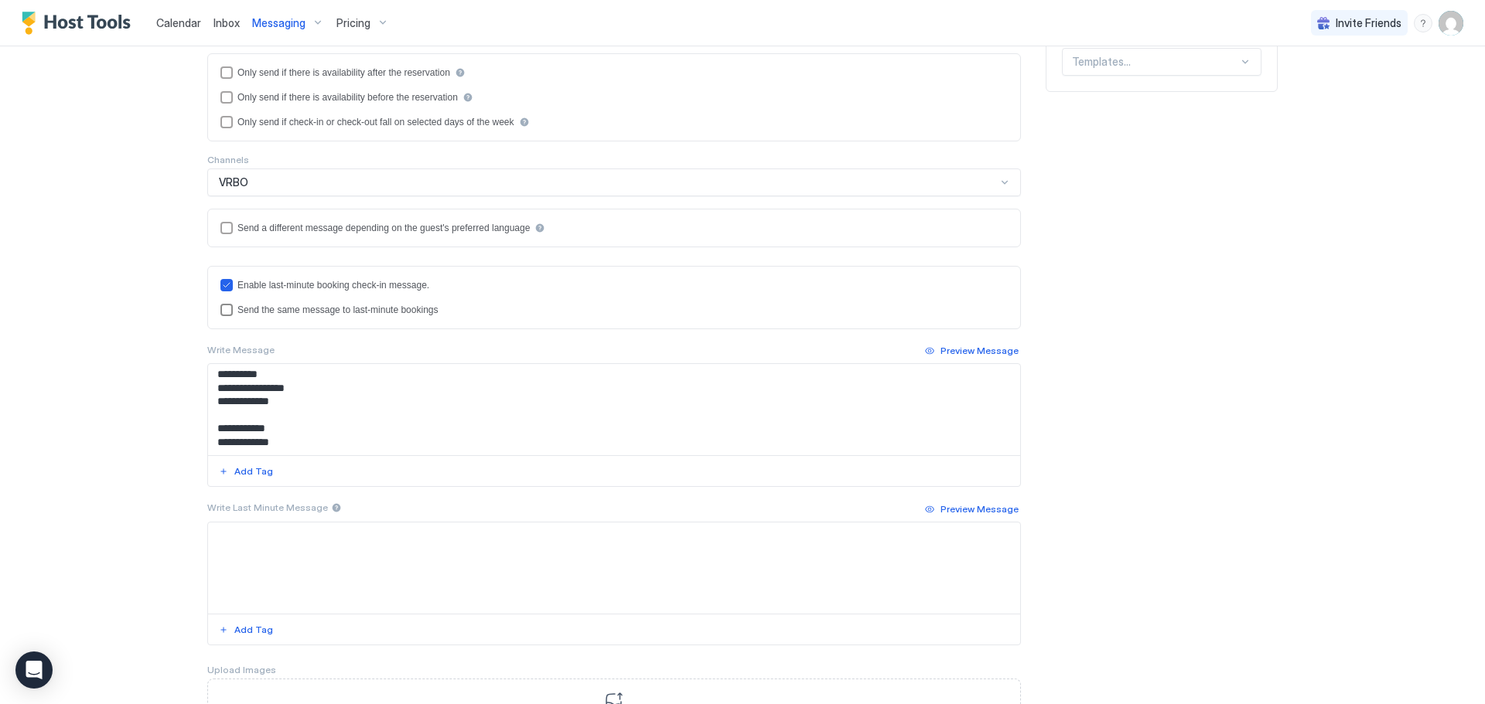
click at [222, 310] on div "lastMinuteMessageIsTheSame" at bounding box center [226, 310] width 12 height 12
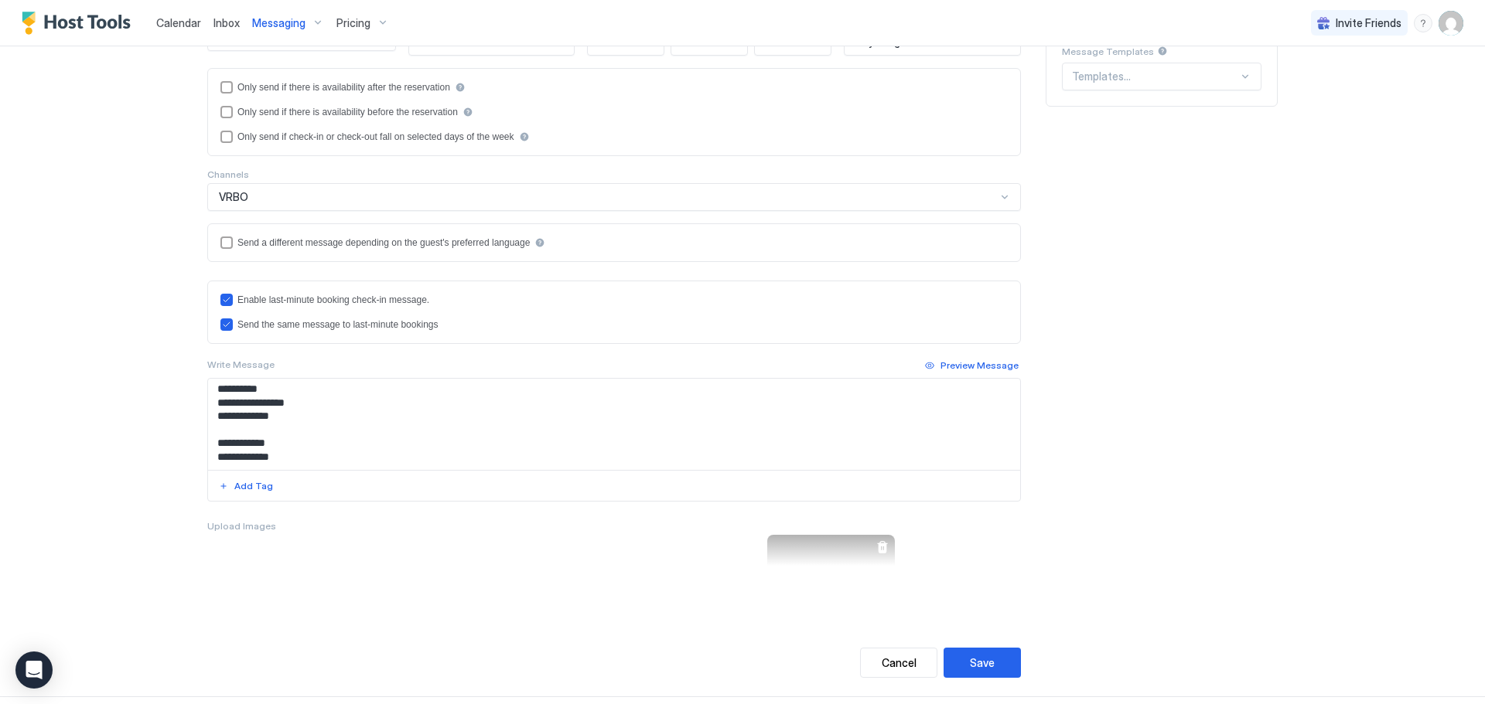
scroll to position [308, 0]
